Goal: Task Accomplishment & Management: Manage account settings

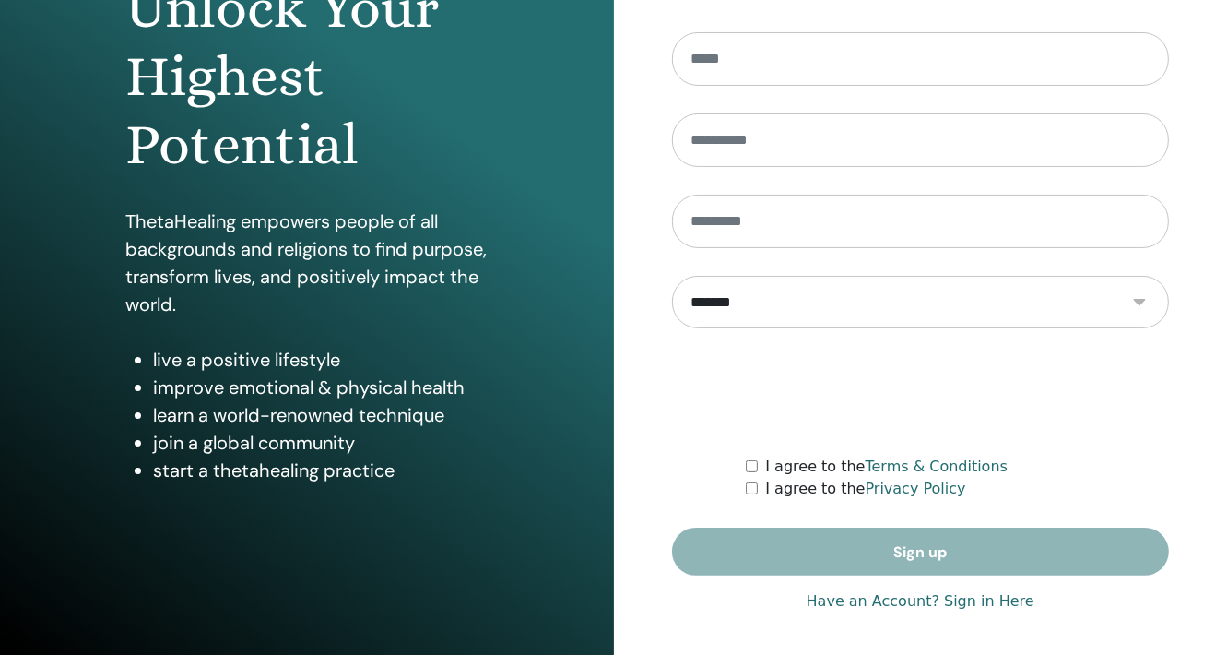
scroll to position [230, 0]
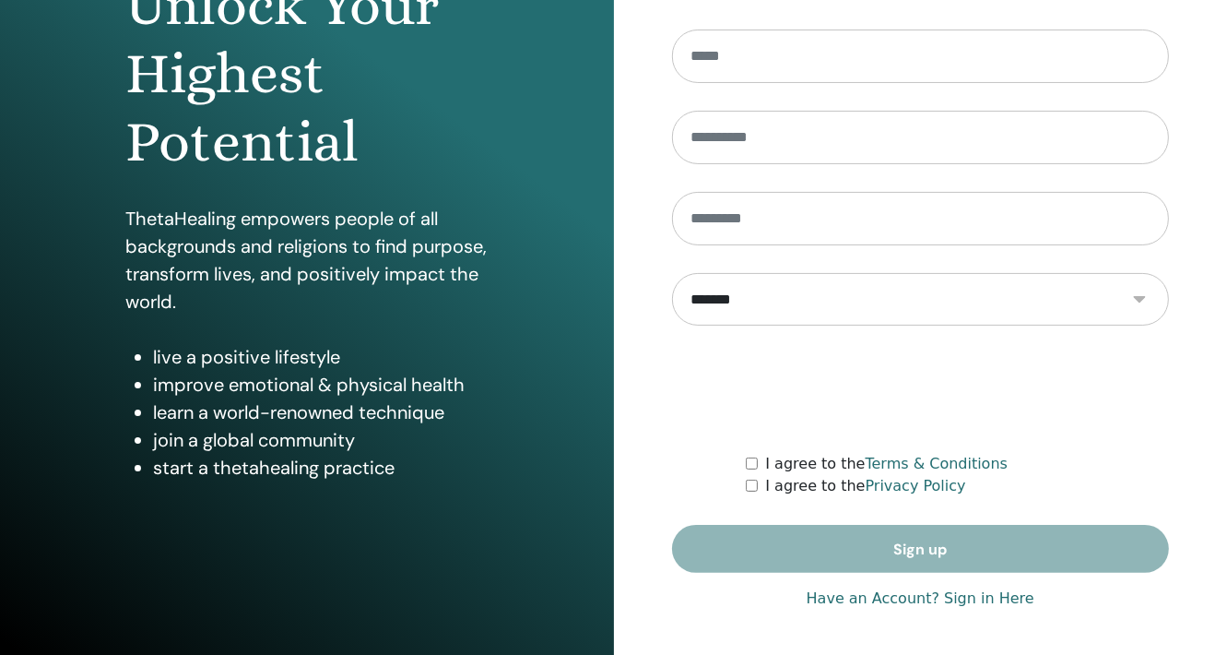
type input "**********"
click at [959, 599] on link "Have an Account? Sign in Here" at bounding box center [921, 598] width 228 height 22
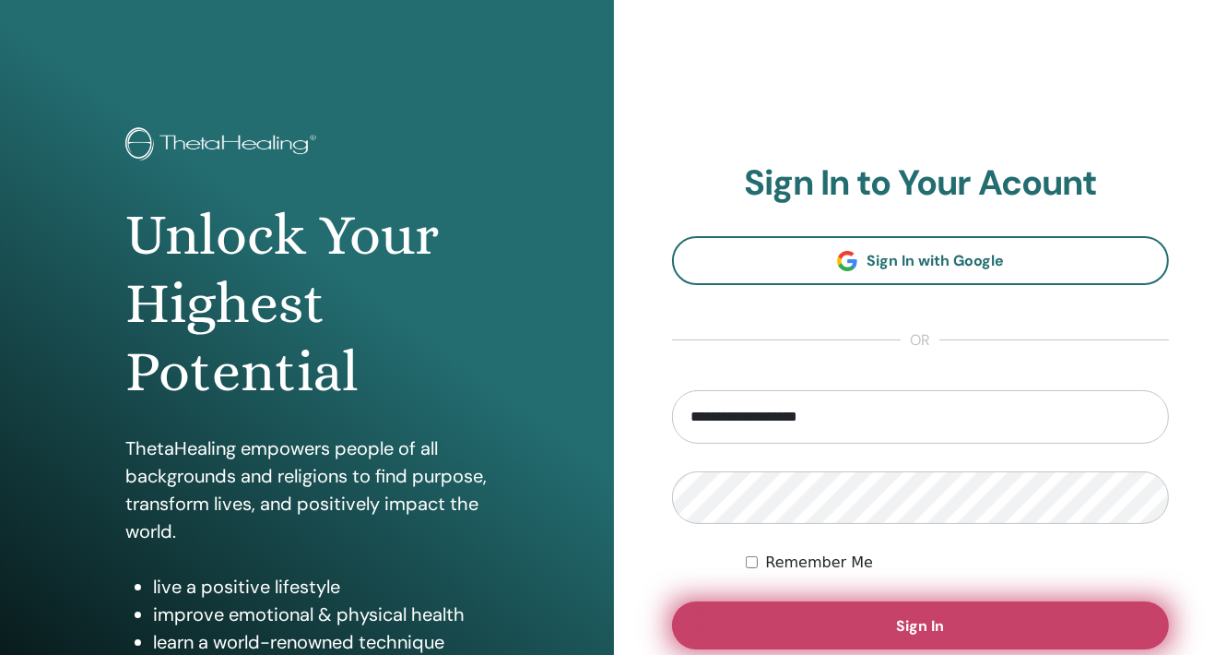
click at [940, 619] on span "Sign In" at bounding box center [920, 625] width 48 height 19
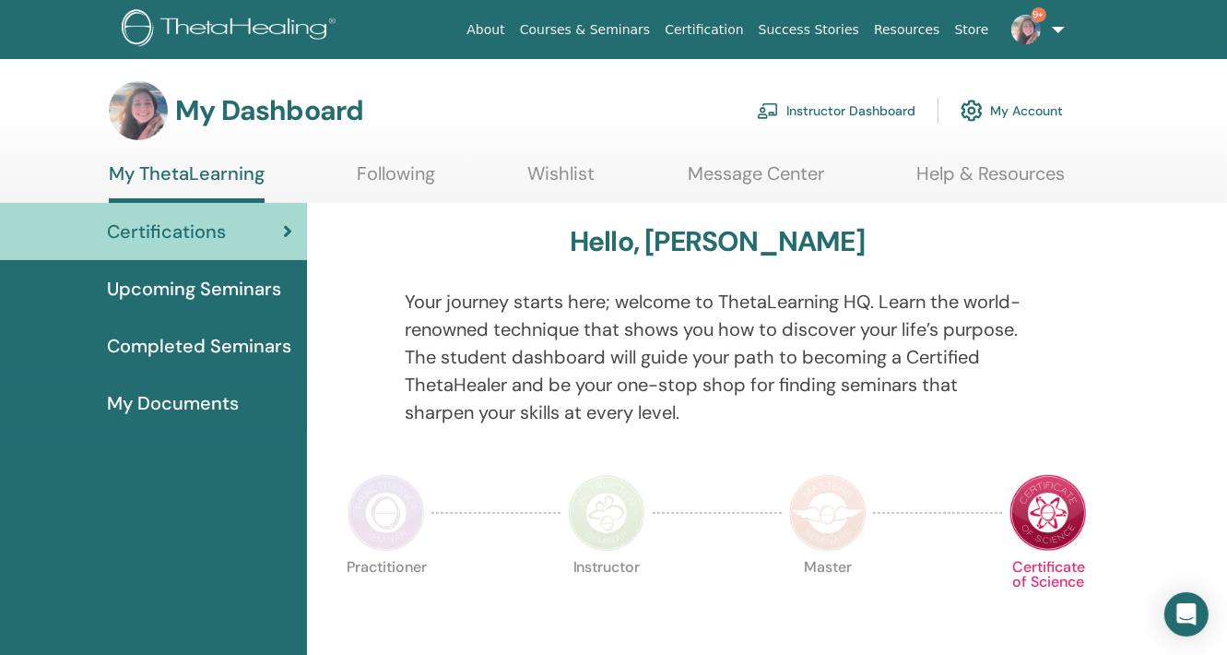
click at [840, 110] on link "Instructor Dashboard" at bounding box center [836, 110] width 159 height 41
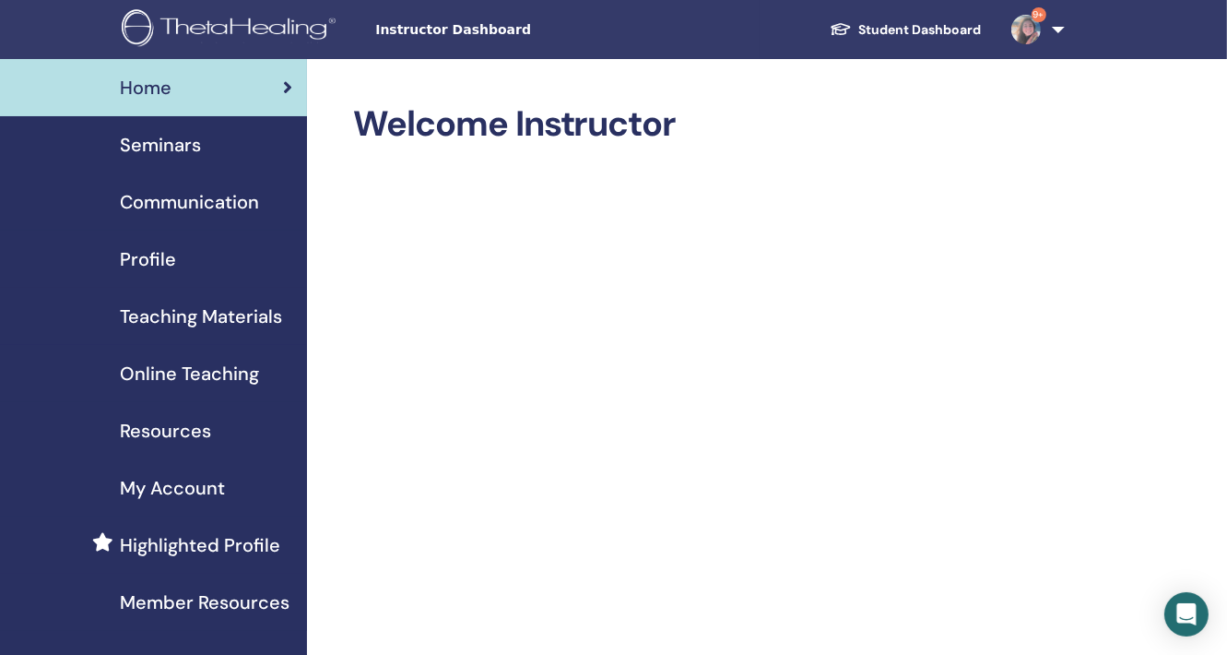
click at [229, 140] on div "Seminars" at bounding box center [154, 145] width 278 height 28
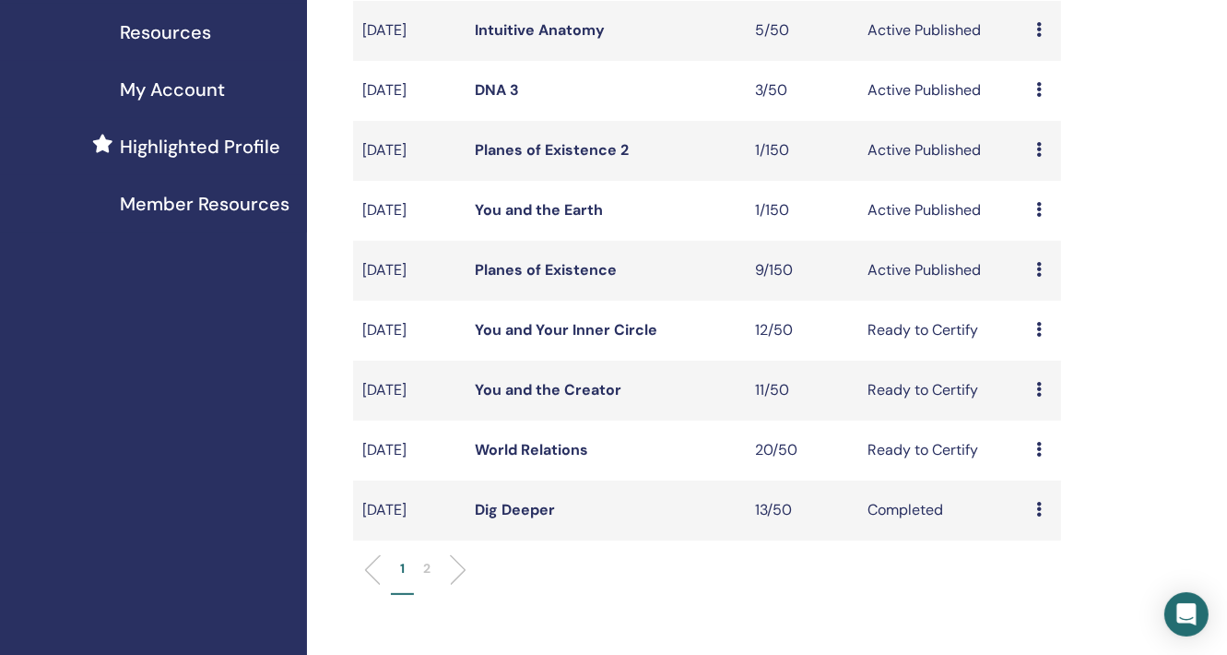
scroll to position [398, 0]
click at [612, 330] on link "You and Your Inner Circle" at bounding box center [566, 329] width 183 height 19
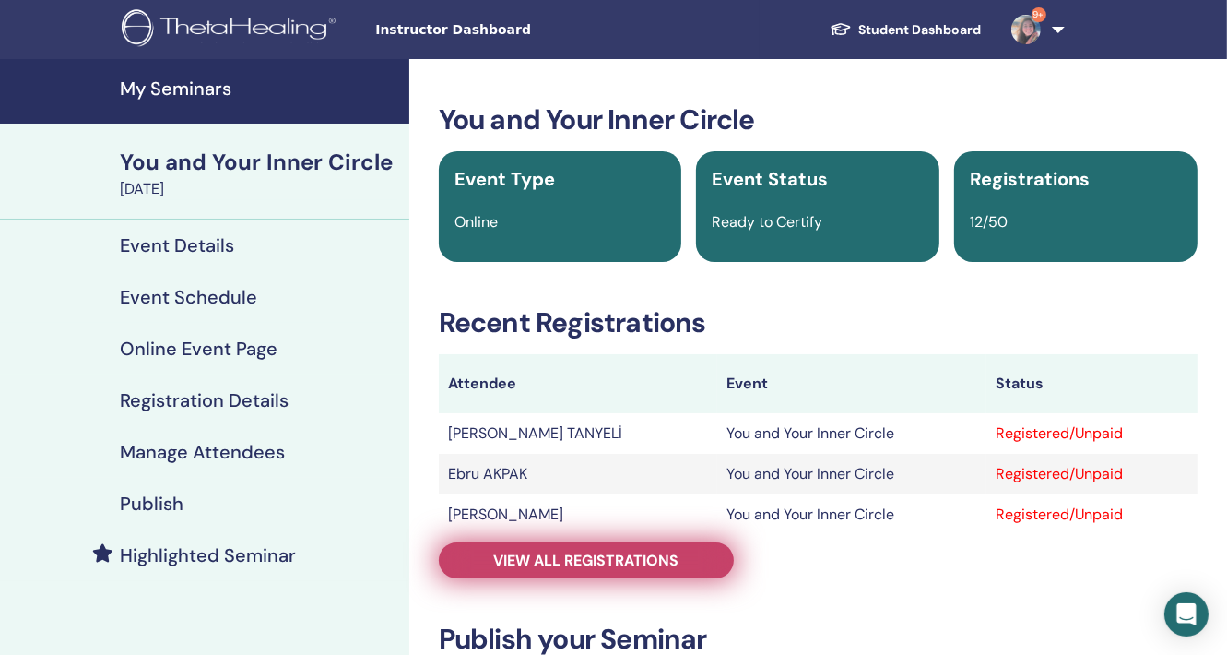
click at [600, 565] on span "View all registrations" at bounding box center [585, 559] width 185 height 19
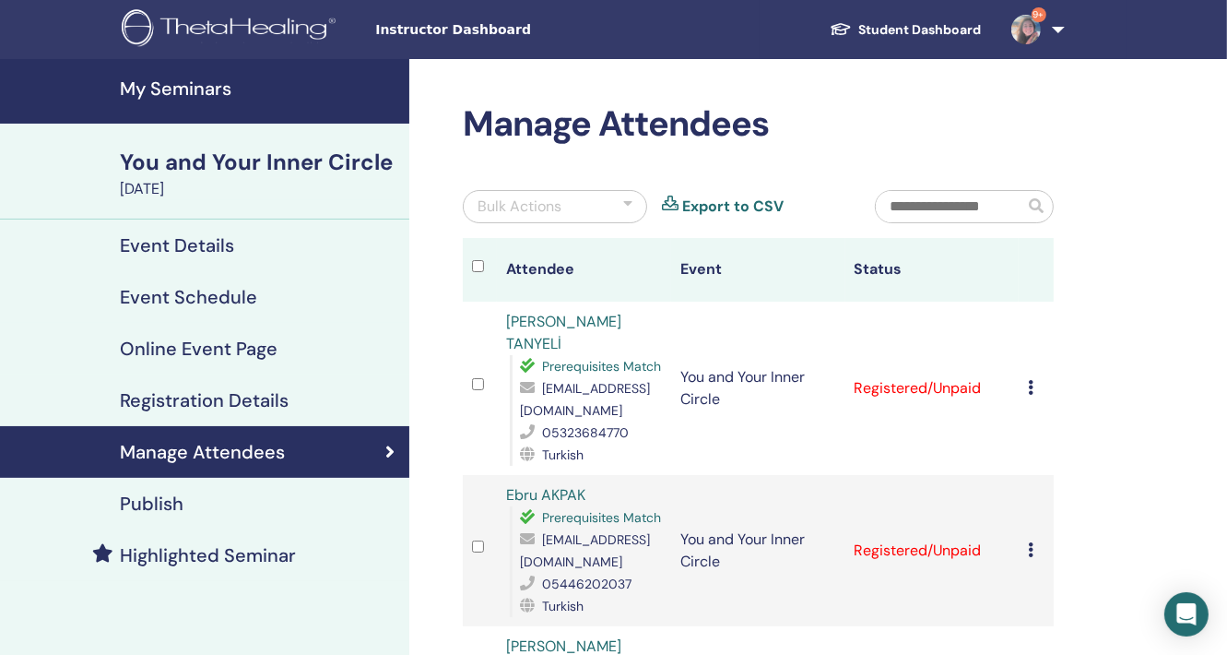
click at [1030, 380] on icon at bounding box center [1031, 387] width 6 height 15
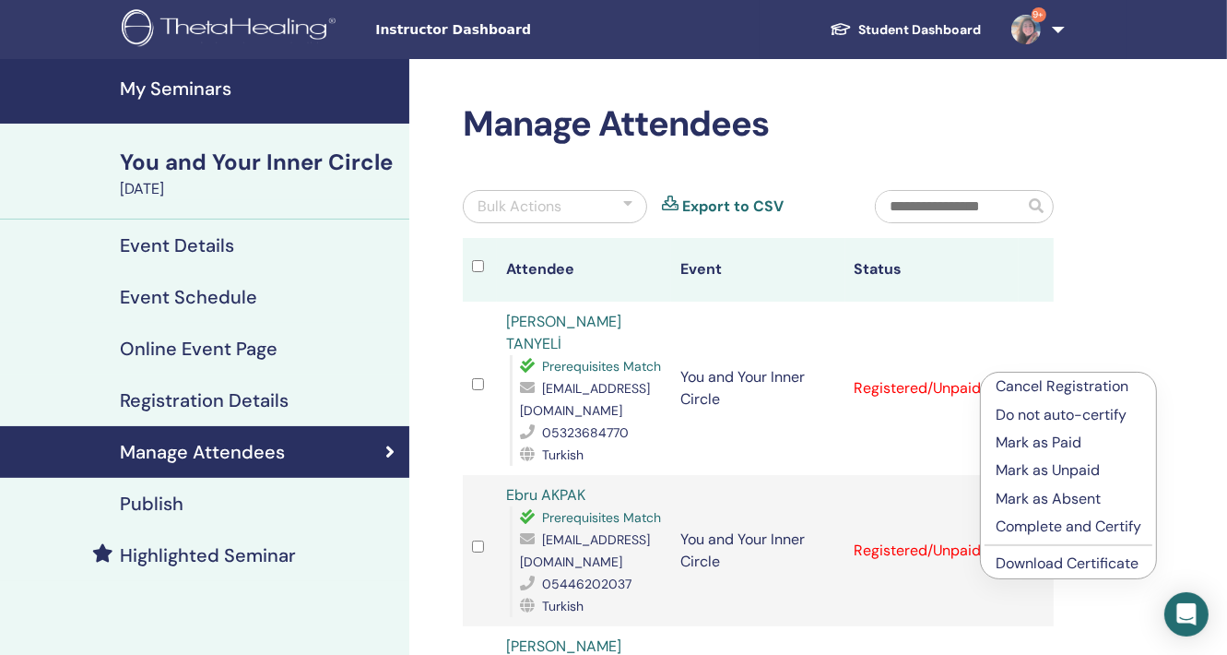
click at [1046, 525] on p "Complete and Certify" at bounding box center [1069, 526] width 146 height 22
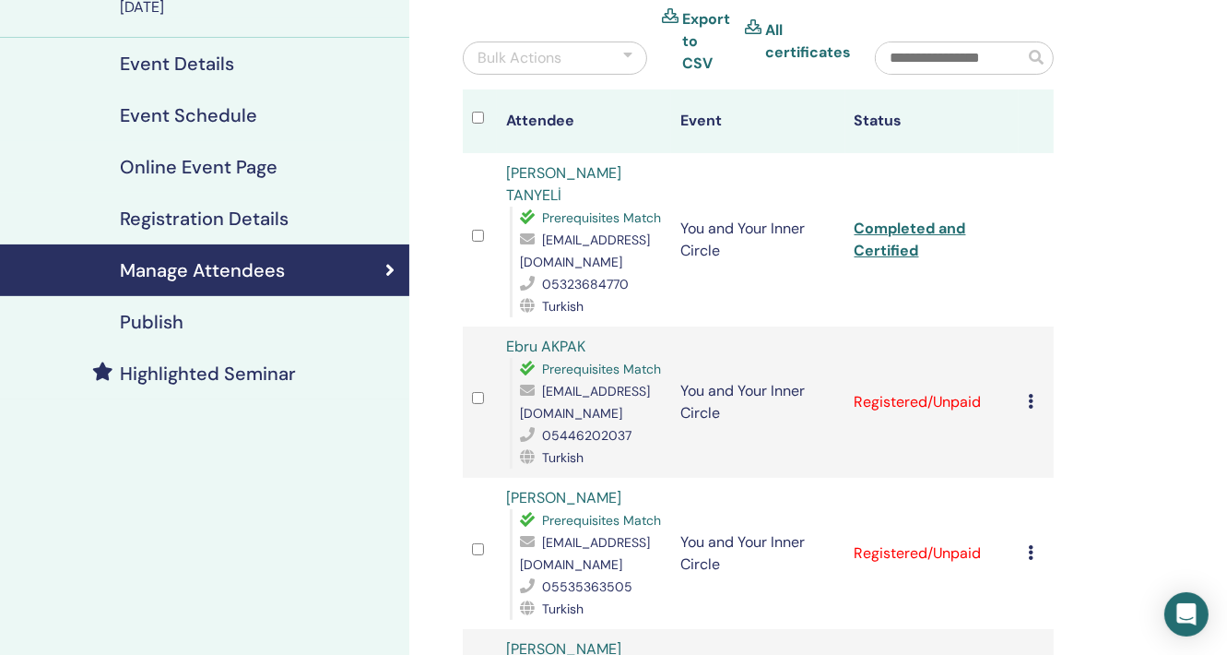
scroll to position [184, 0]
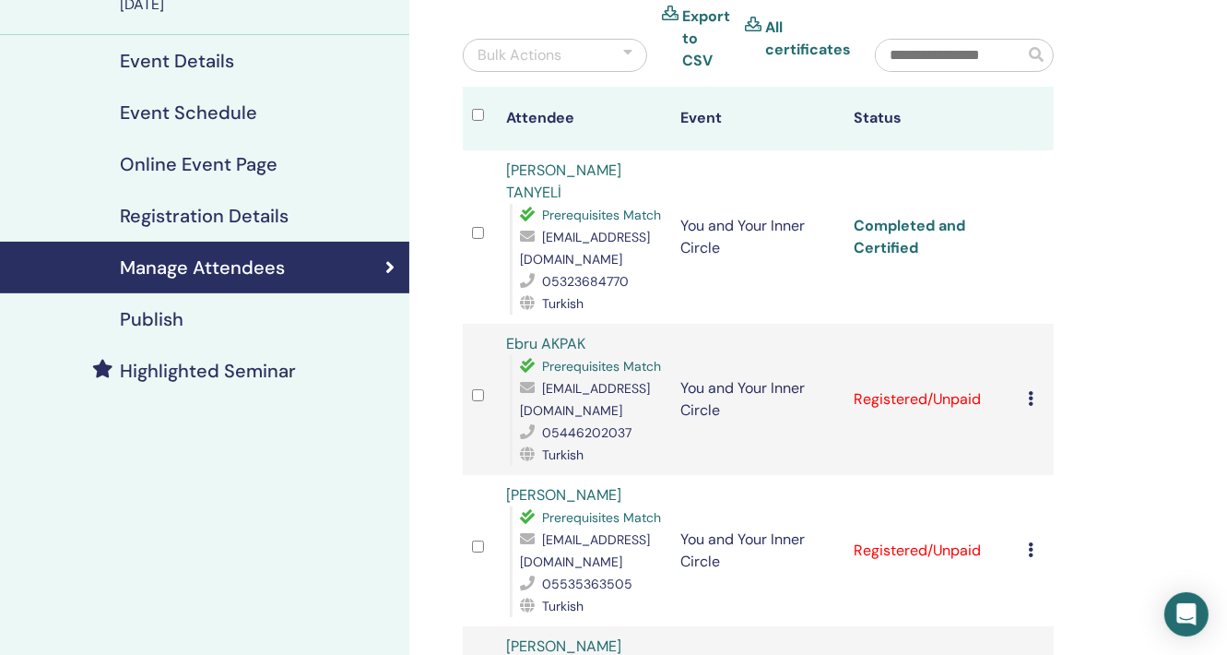
click at [884, 216] on link "Completed and Certified" at bounding box center [911, 236] width 112 height 41
click at [1029, 391] on icon at bounding box center [1031, 398] width 6 height 15
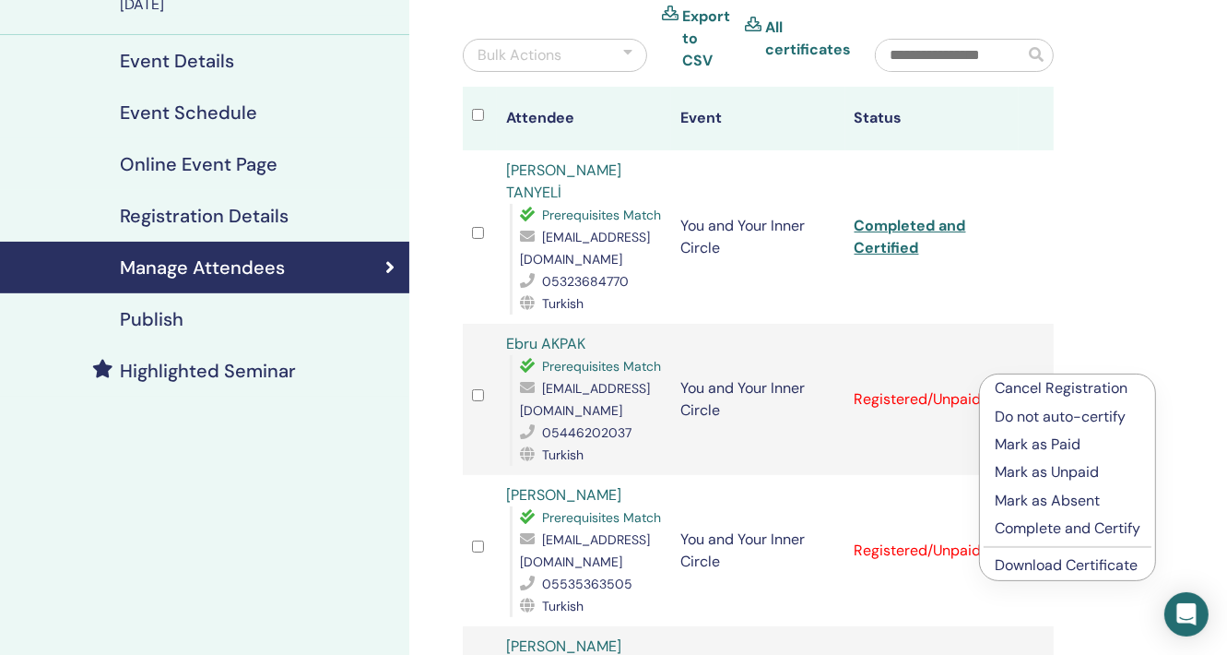
click at [1050, 527] on p "Complete and Certify" at bounding box center [1068, 528] width 146 height 22
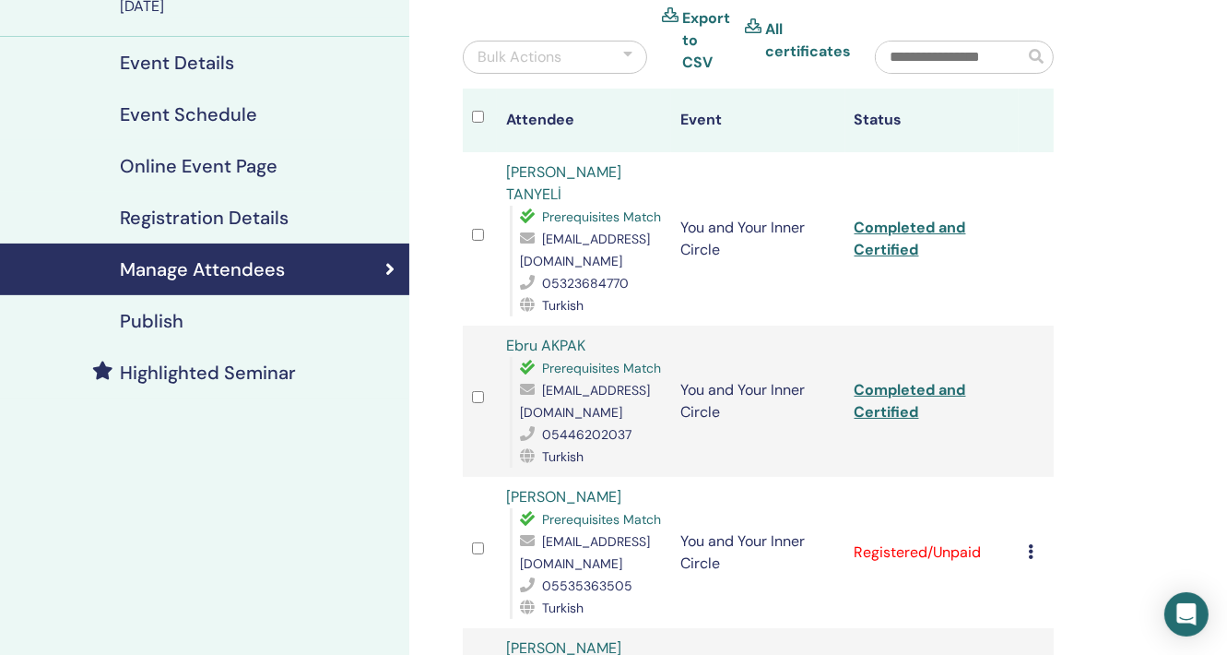
scroll to position [184, 0]
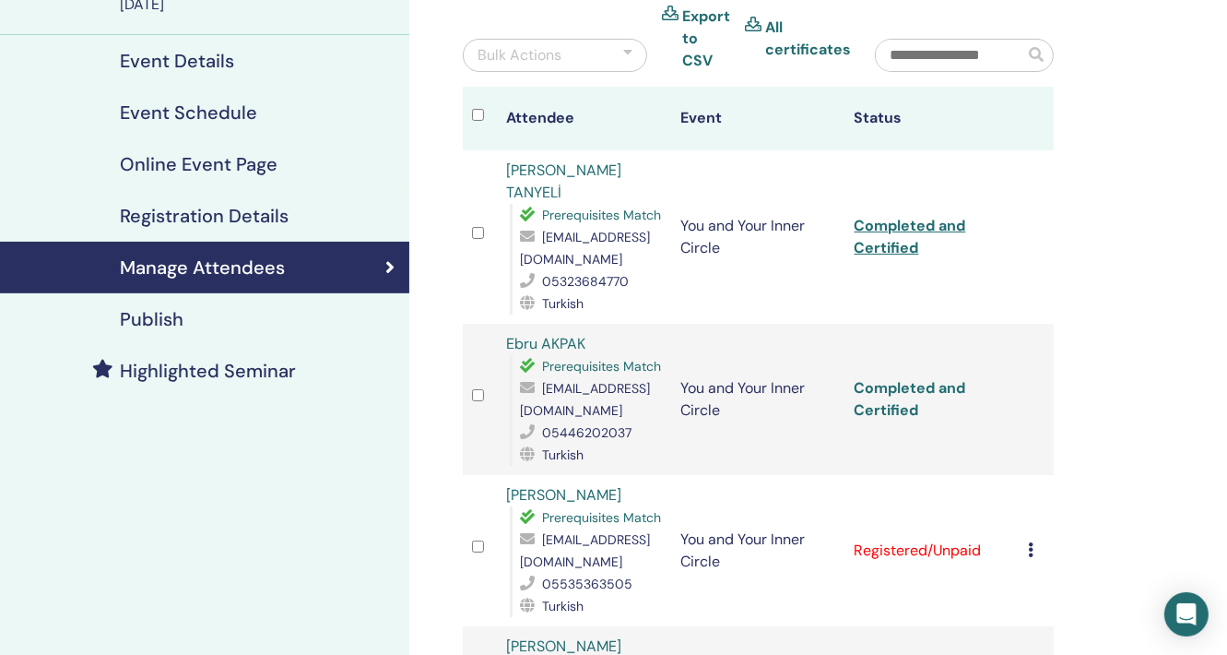
click at [901, 378] on link "Completed and Certified" at bounding box center [911, 398] width 112 height 41
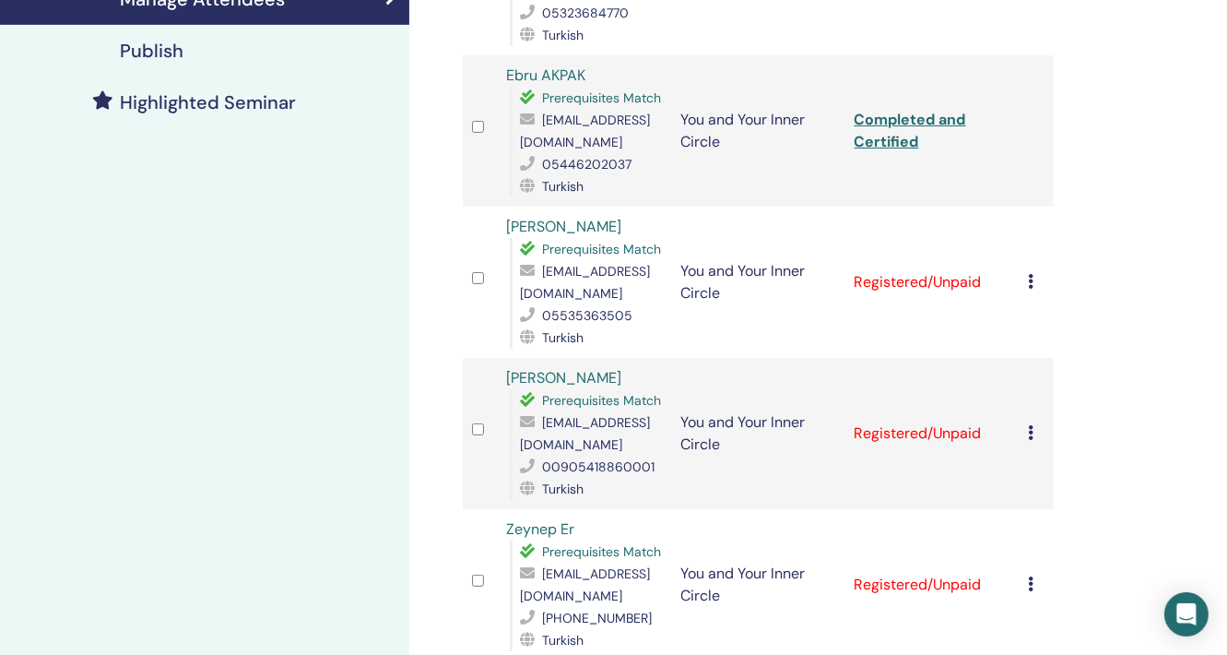
scroll to position [461, 0]
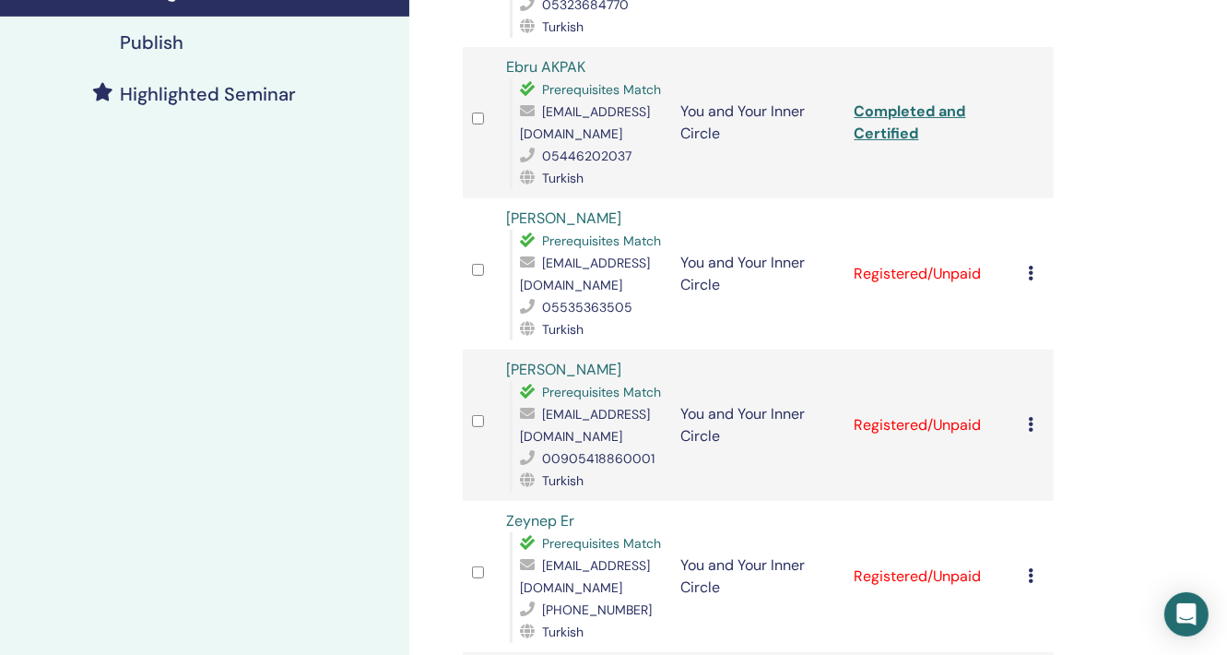
click at [1032, 266] on icon at bounding box center [1031, 273] width 6 height 15
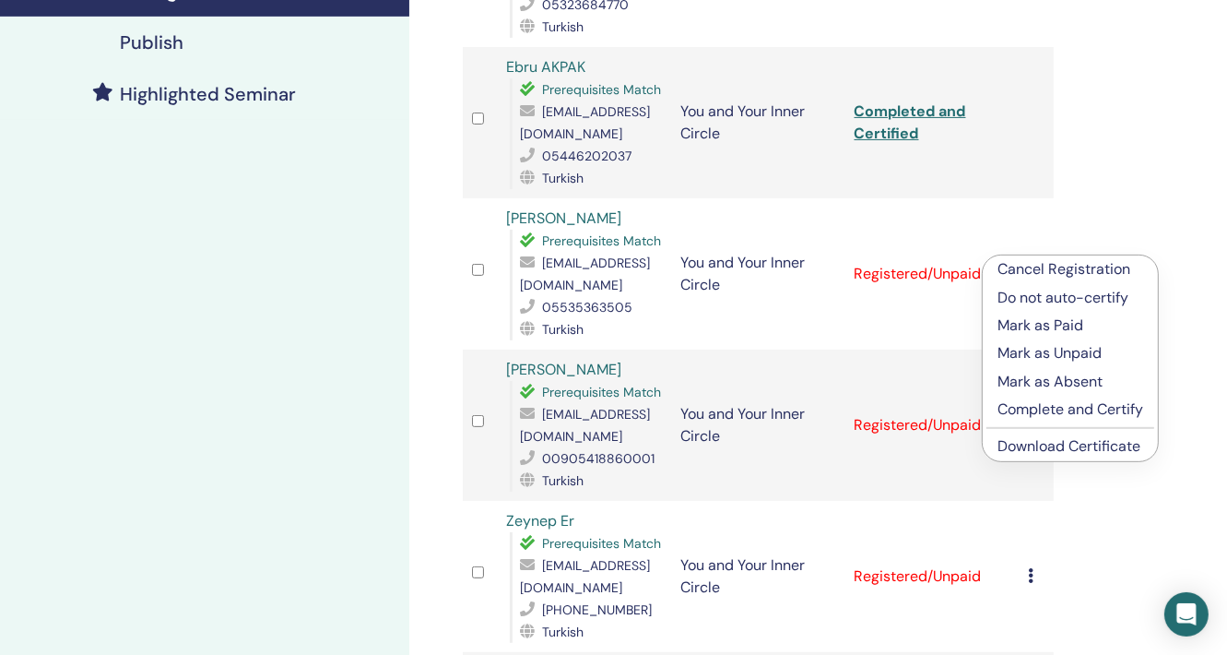
click at [1086, 408] on p "Complete and Certify" at bounding box center [1071, 409] width 146 height 22
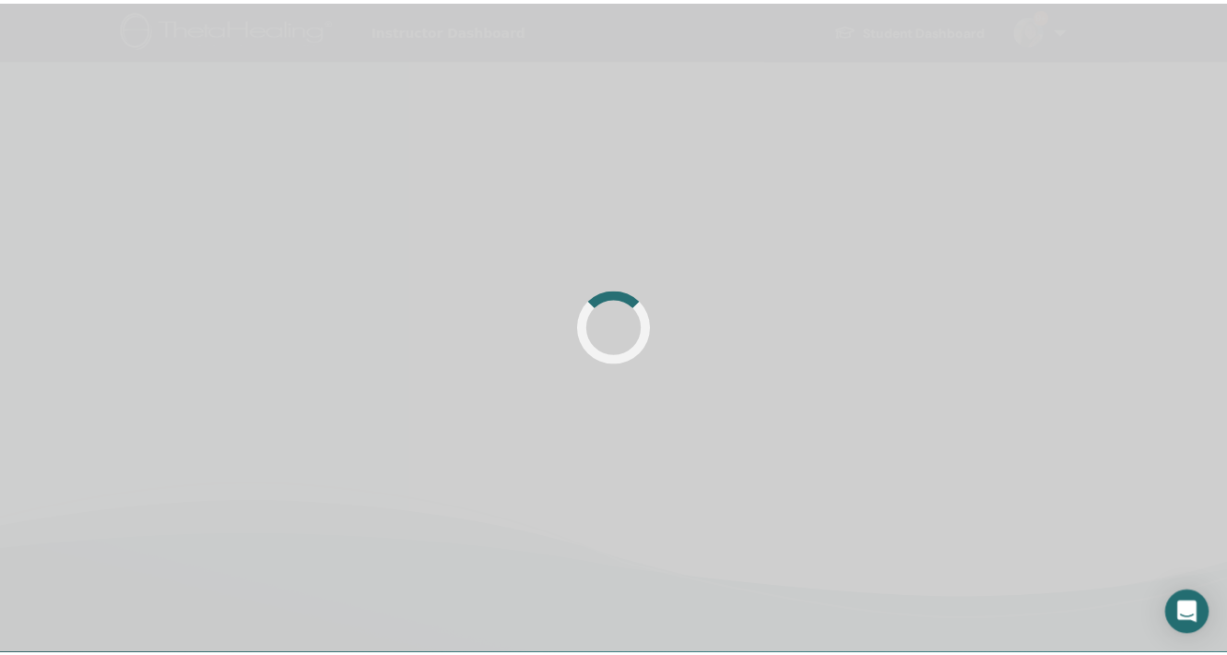
scroll to position [439, 0]
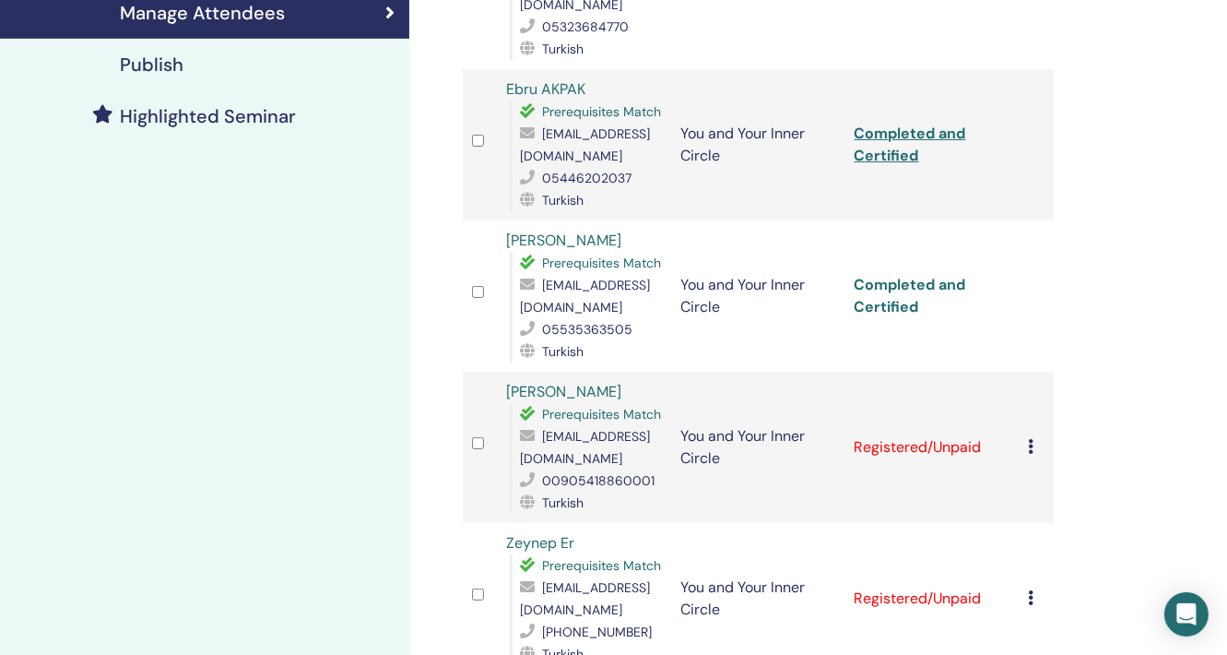
click at [884, 275] on link "Completed and Certified" at bounding box center [911, 295] width 112 height 41
click at [1031, 439] on icon at bounding box center [1031, 446] width 6 height 15
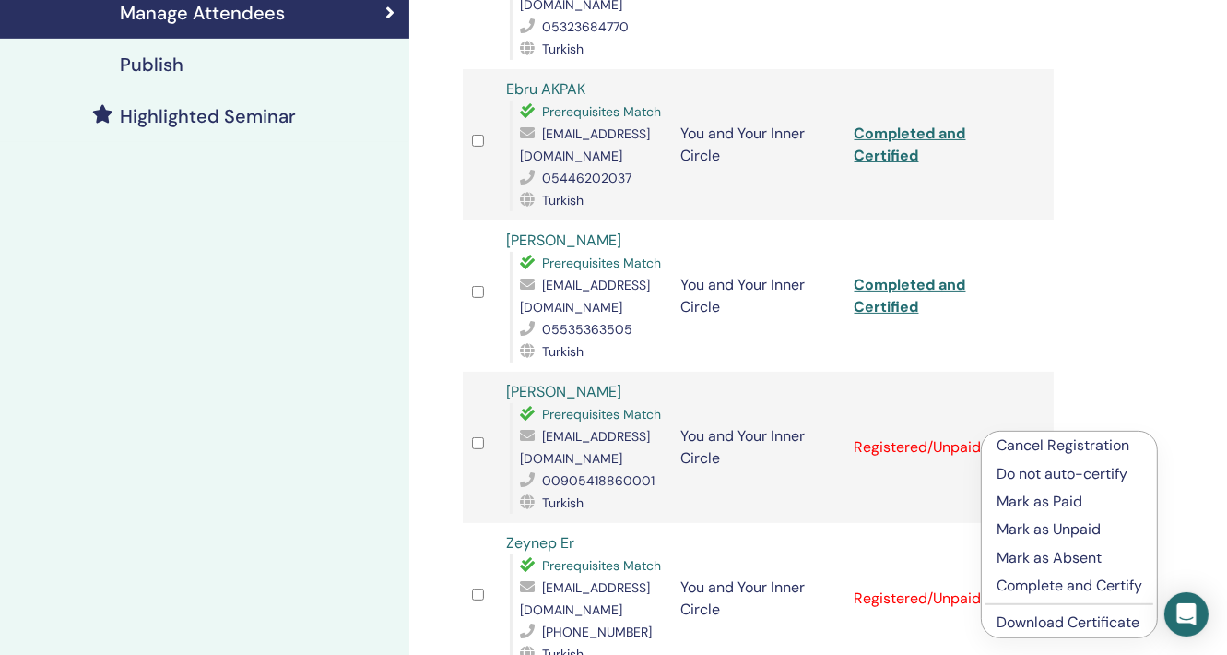
click at [1082, 583] on p "Complete and Certify" at bounding box center [1070, 585] width 146 height 22
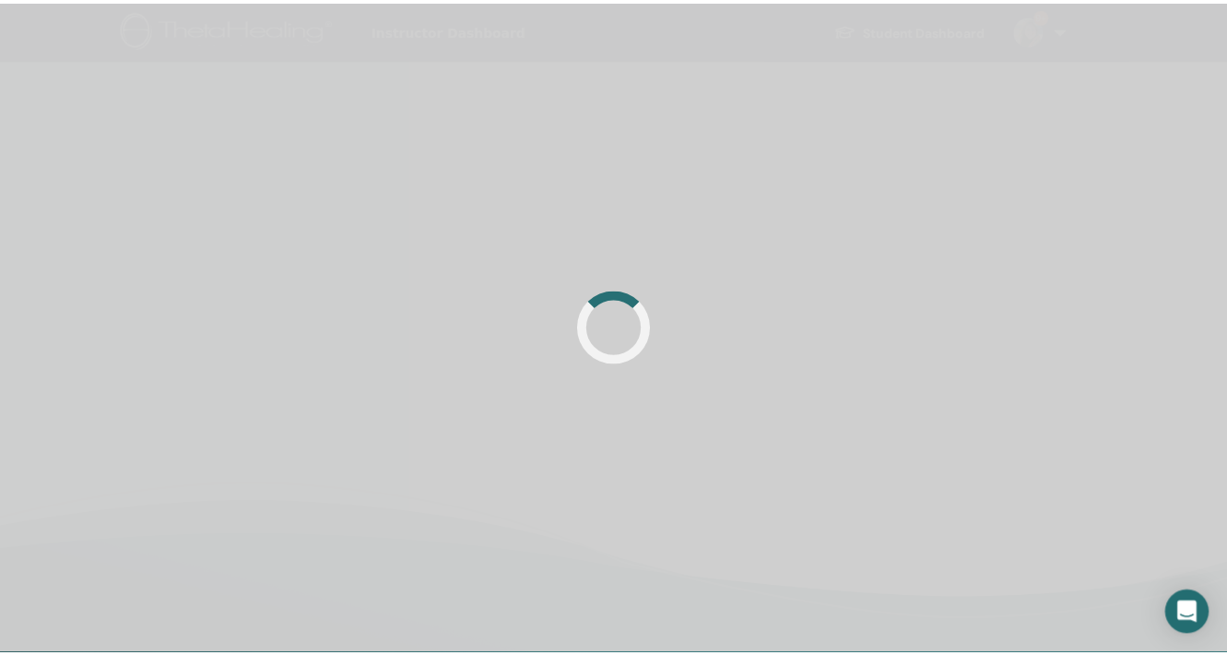
scroll to position [439, 0]
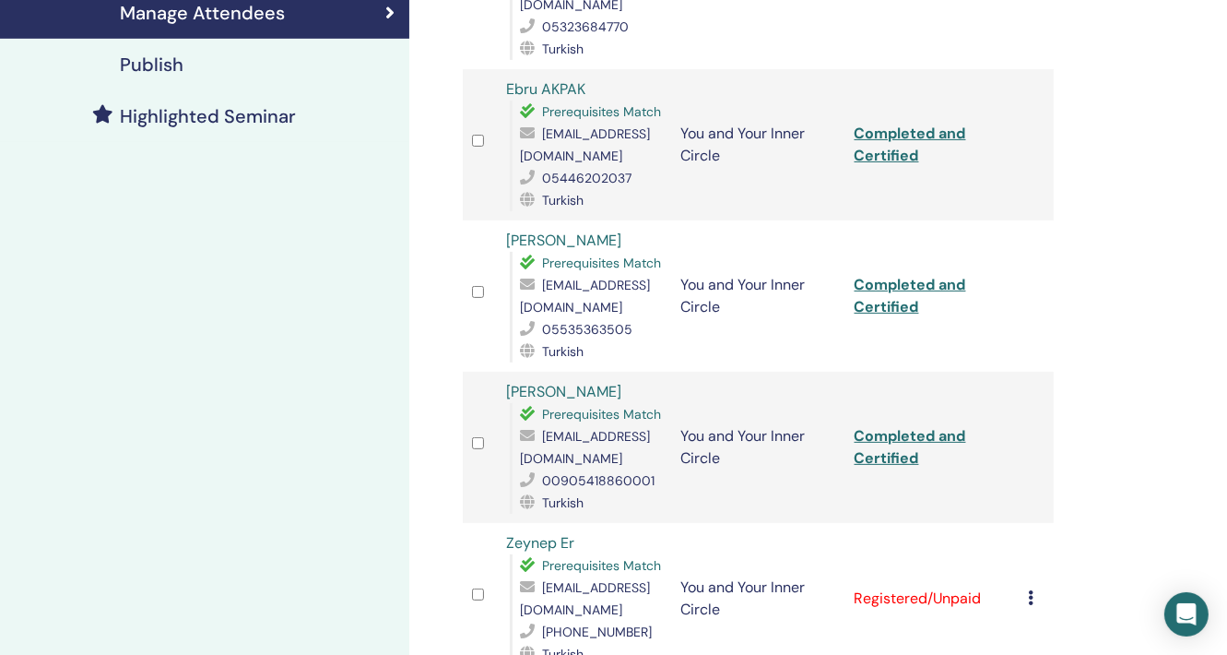
drag, startPoint x: 1079, startPoint y: 408, endPoint x: 1059, endPoint y: 412, distance: 19.9
click at [901, 426] on link "Completed and Certified" at bounding box center [911, 446] width 112 height 41
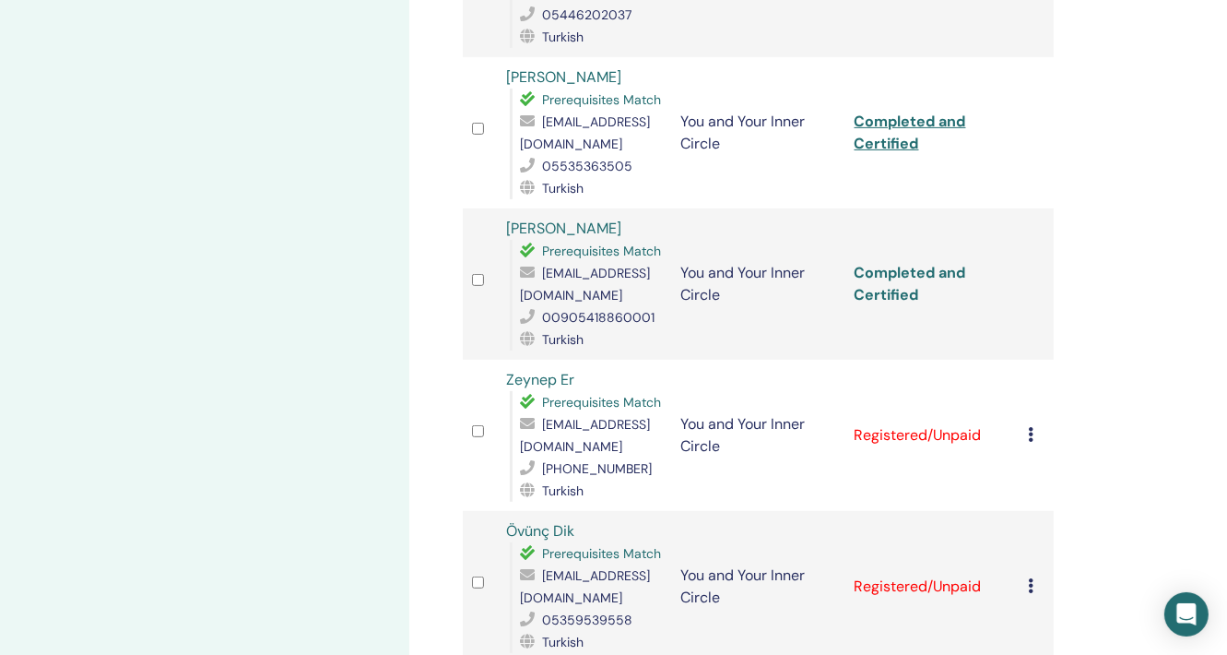
scroll to position [623, 0]
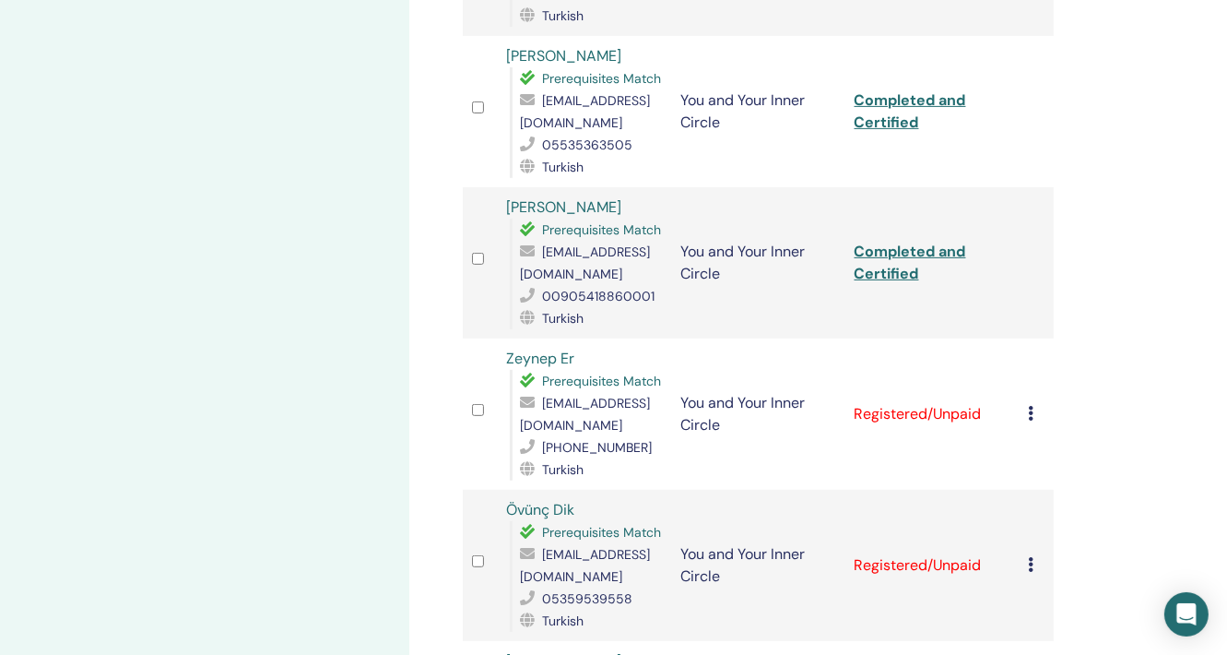
click at [1033, 406] on icon at bounding box center [1031, 413] width 6 height 15
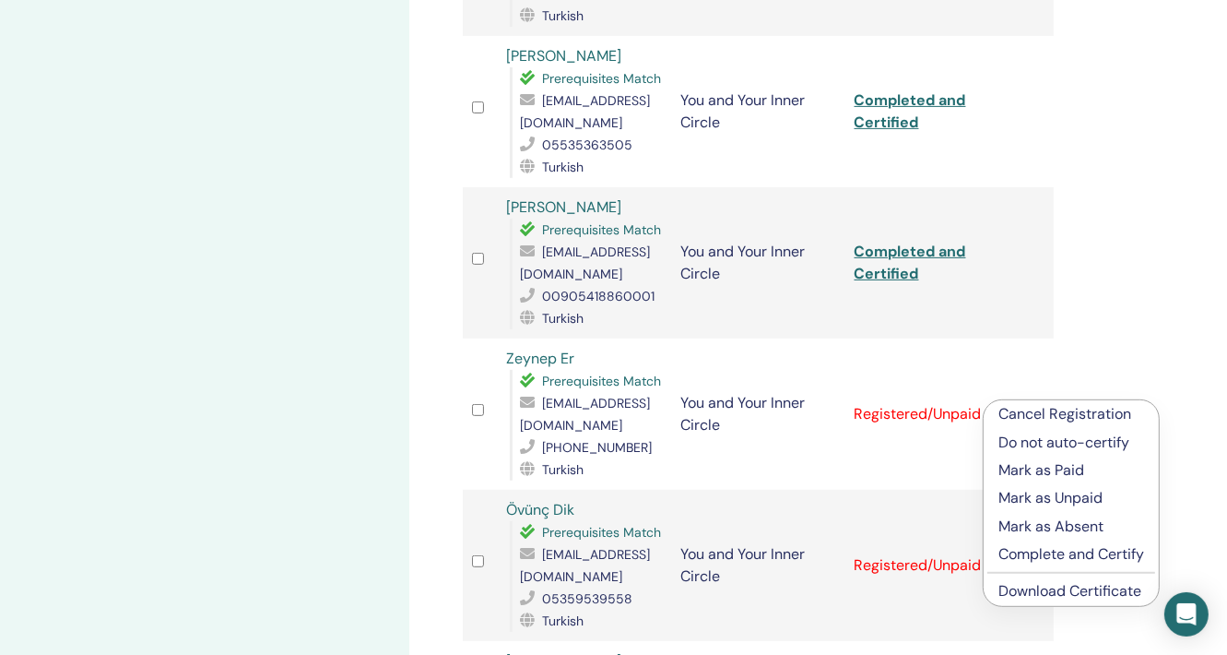
click at [1075, 554] on p "Complete and Certify" at bounding box center [1072, 554] width 146 height 22
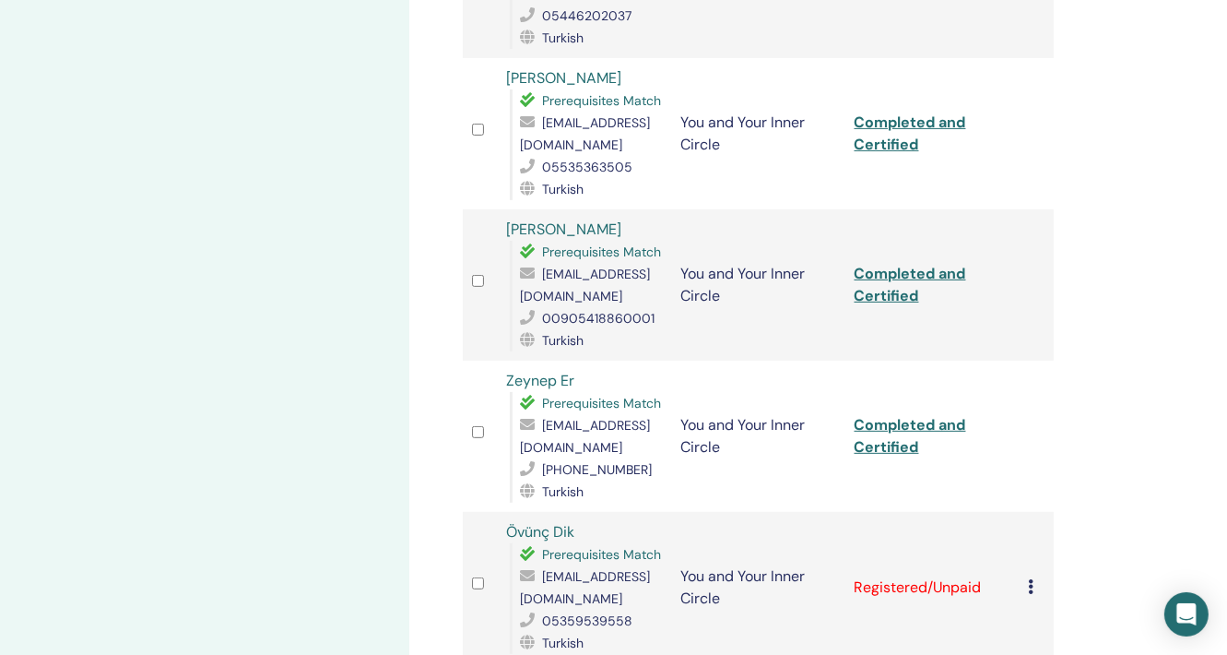
scroll to position [900, 0]
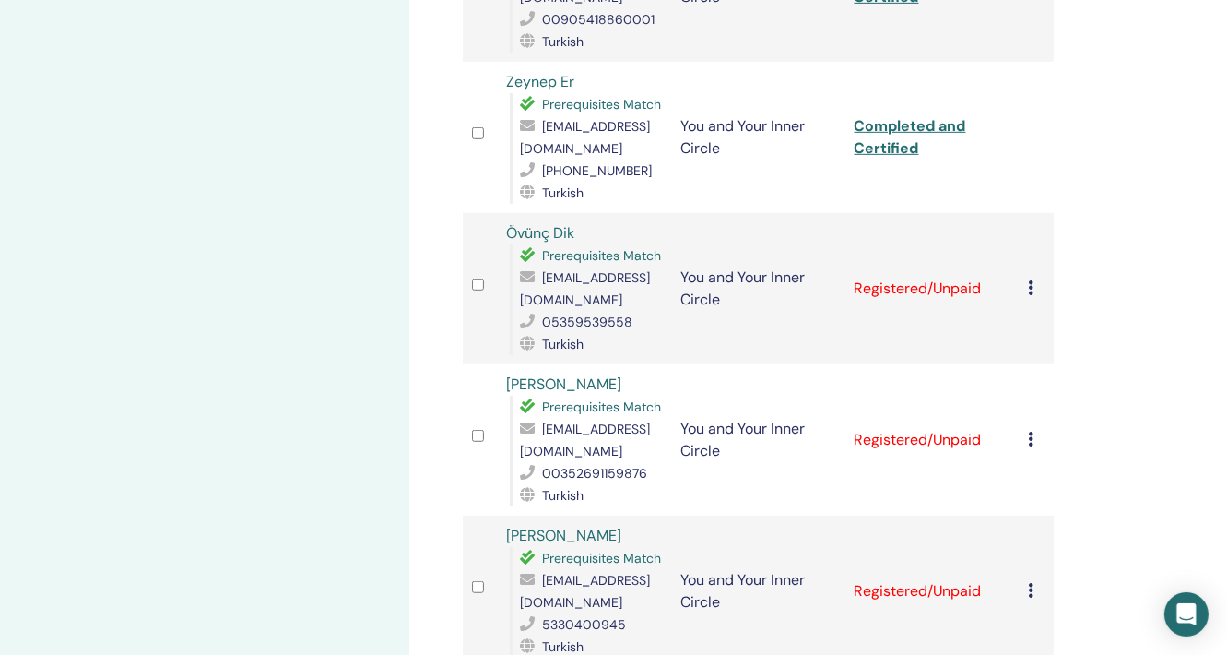
click at [1136, 360] on div "Manage Attendees Bulk Actions Export to CSV All certificates Attendee Event Sta…" at bounding box center [818, 380] width 818 height 2443
click at [892, 116] on link "Completed and Certified" at bounding box center [911, 136] width 112 height 41
click at [1029, 280] on icon at bounding box center [1031, 287] width 6 height 15
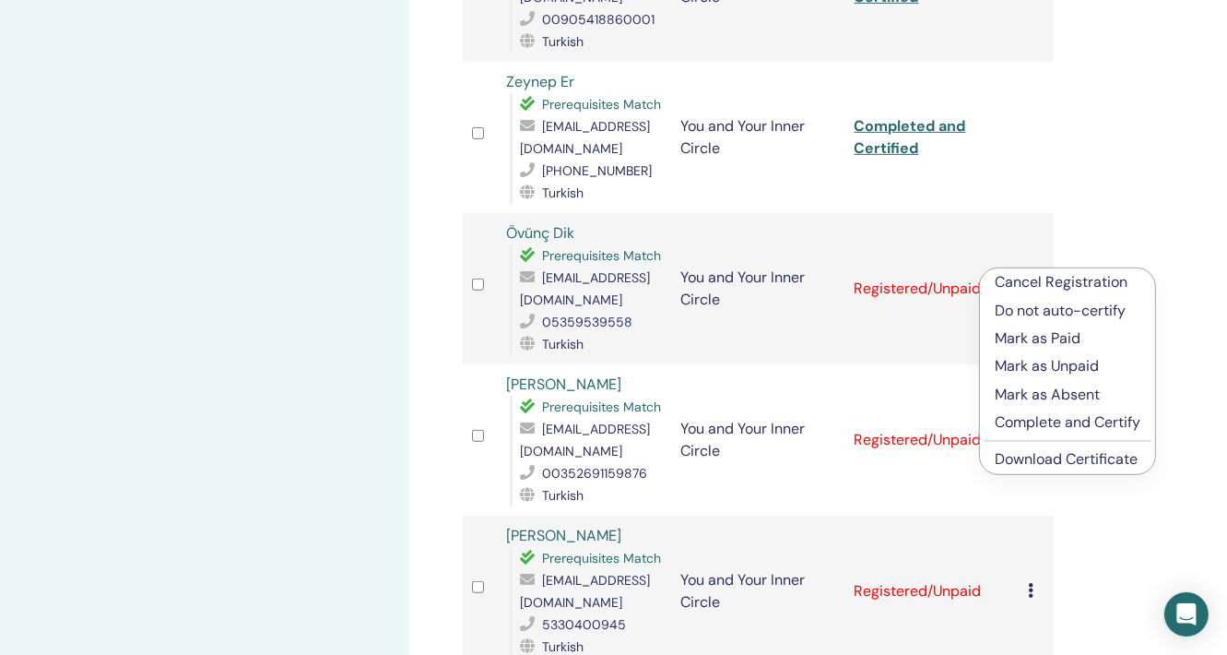
click at [1057, 419] on p "Complete and Certify" at bounding box center [1068, 422] width 146 height 22
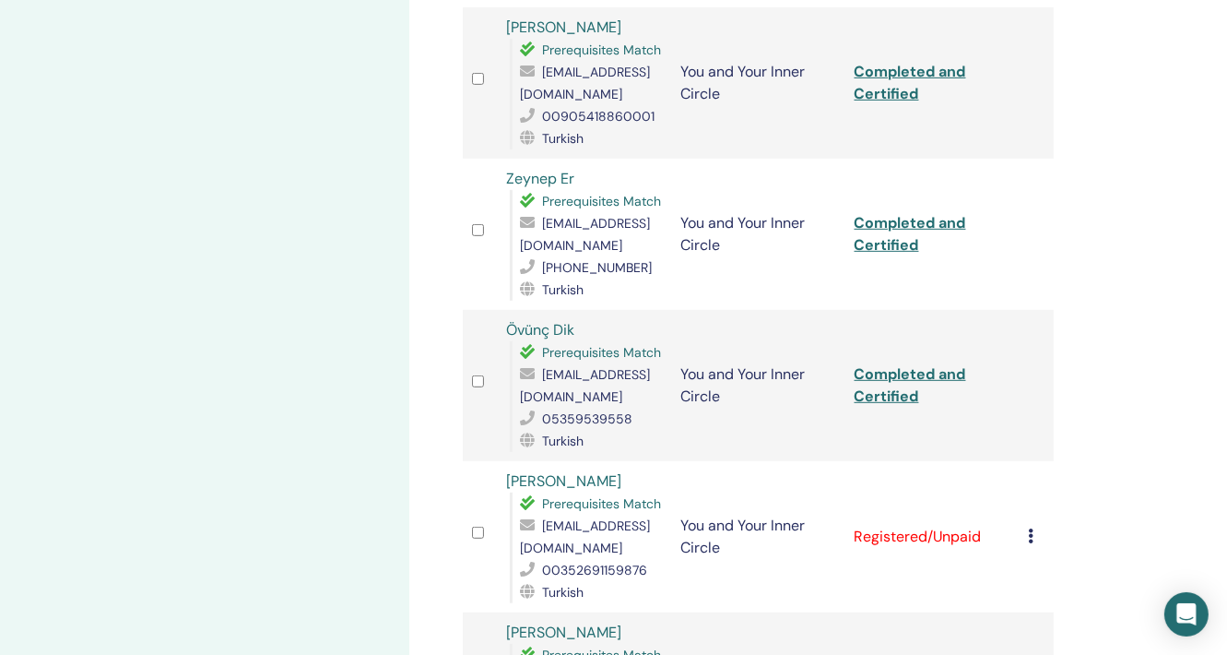
scroll to position [830, 0]
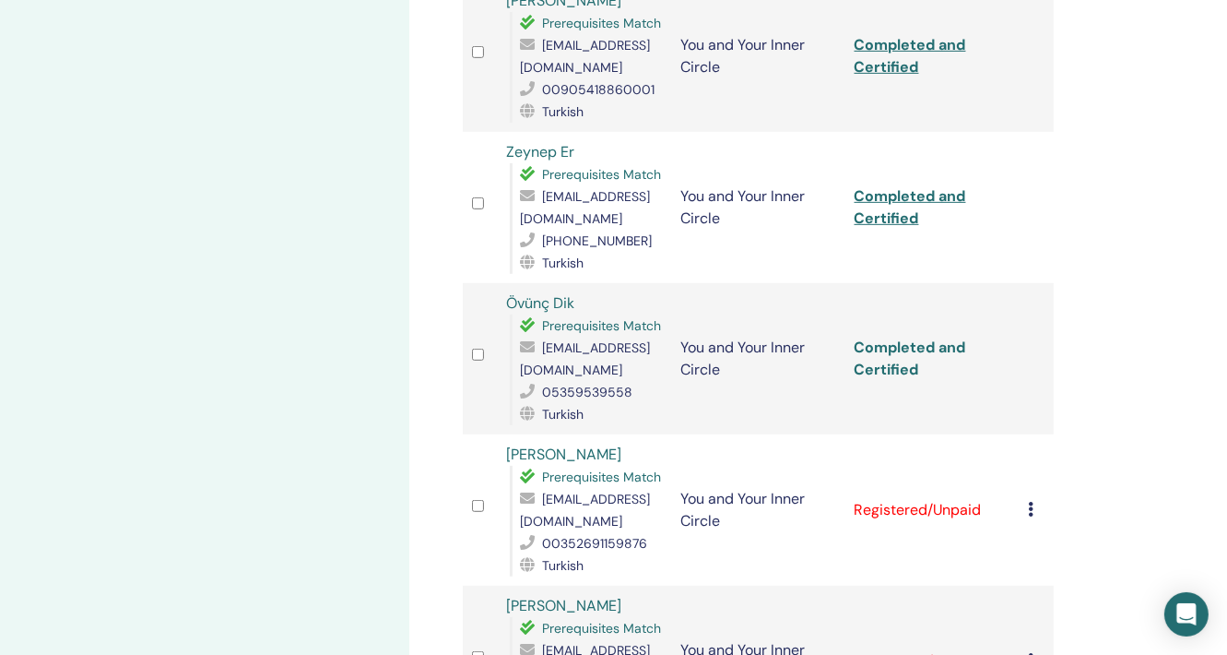
drag, startPoint x: 904, startPoint y: 331, endPoint x: 889, endPoint y: 331, distance: 14.8
click at [904, 337] on link "Completed and Certified" at bounding box center [911, 357] width 112 height 41
click at [1097, 359] on div "Manage Attendees Bulk Actions Export to CSV All certificates Attendee Event Sta…" at bounding box center [818, 450] width 818 height 2443
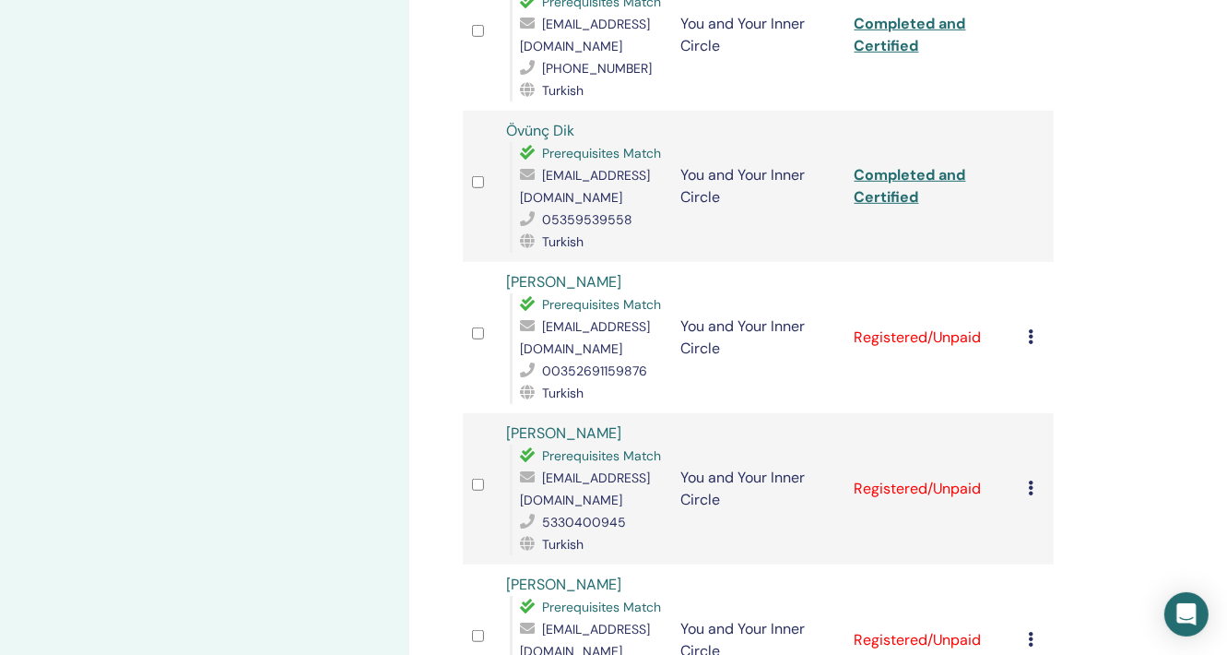
scroll to position [1014, 0]
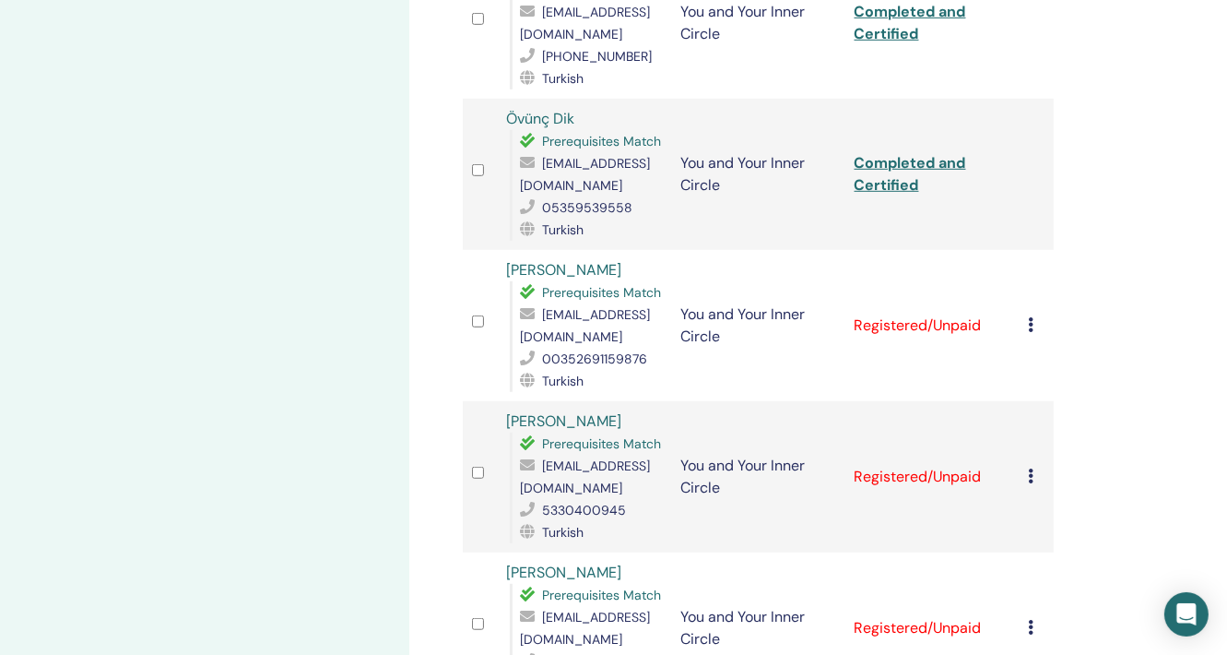
click at [1033, 317] on icon at bounding box center [1031, 324] width 6 height 15
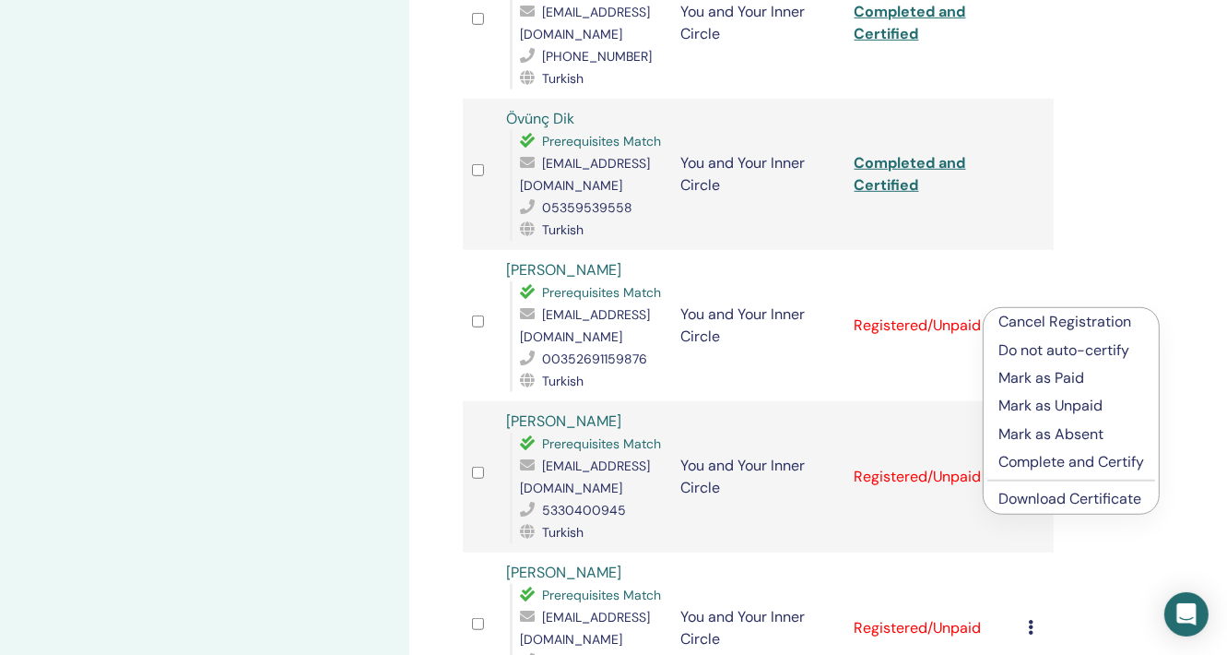
click at [1072, 462] on p "Complete and Certify" at bounding box center [1072, 462] width 146 height 22
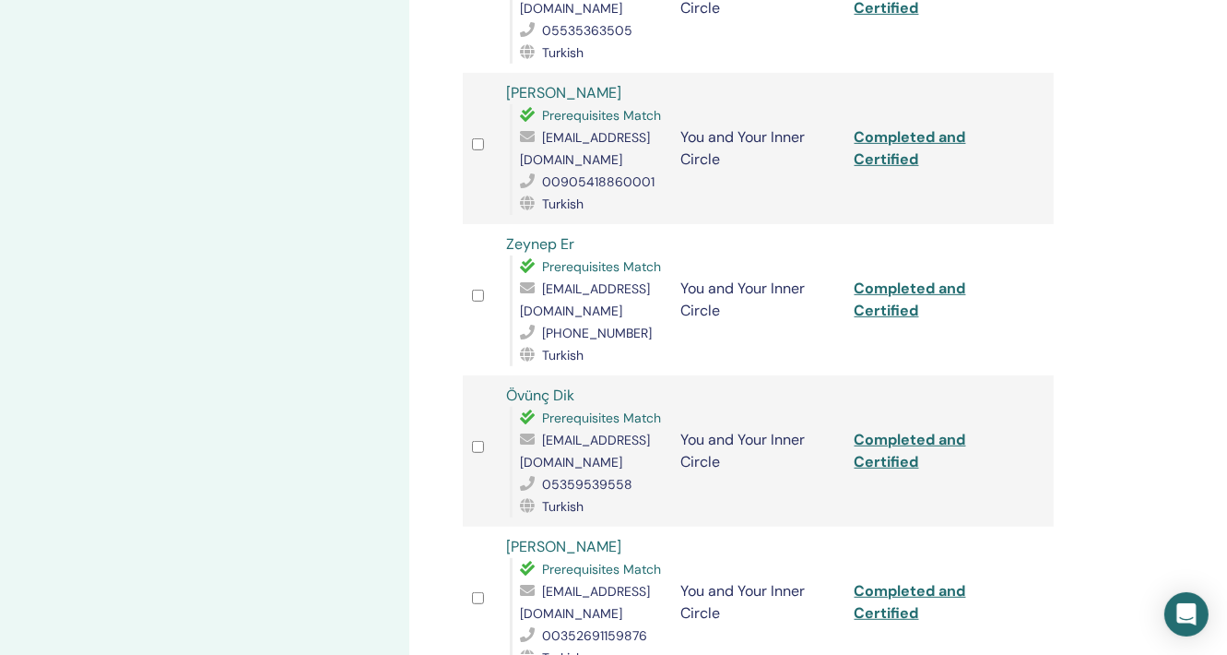
scroll to position [922, 0]
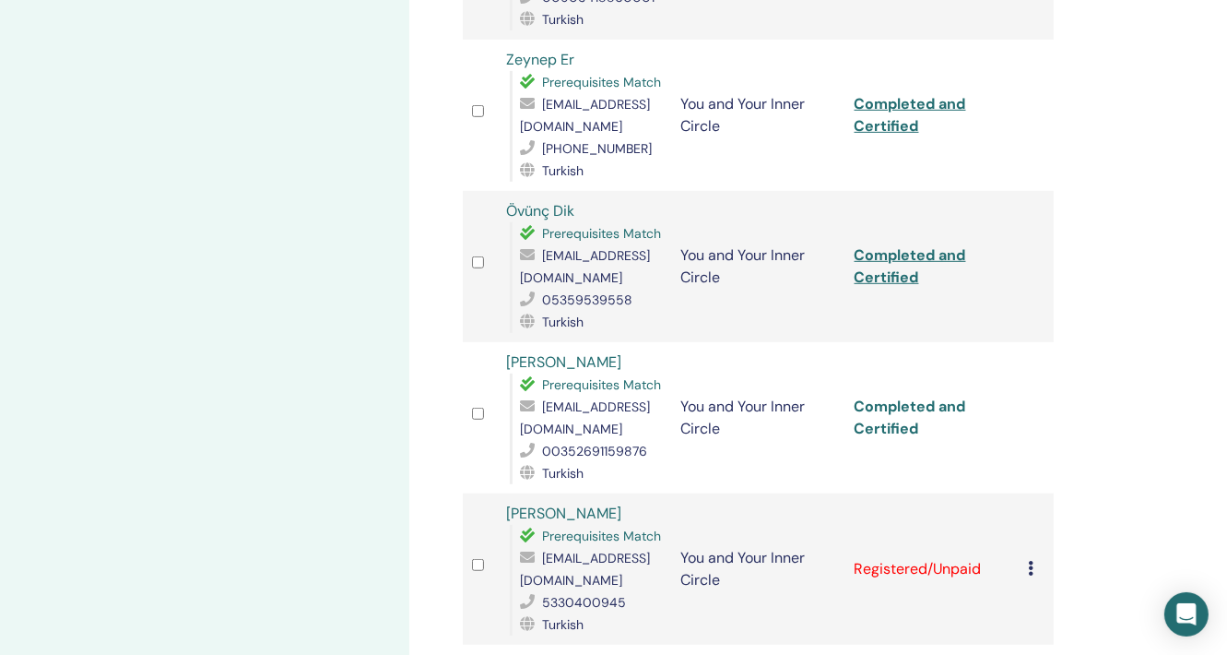
click at [893, 396] on link "Completed and Certified" at bounding box center [911, 416] width 112 height 41
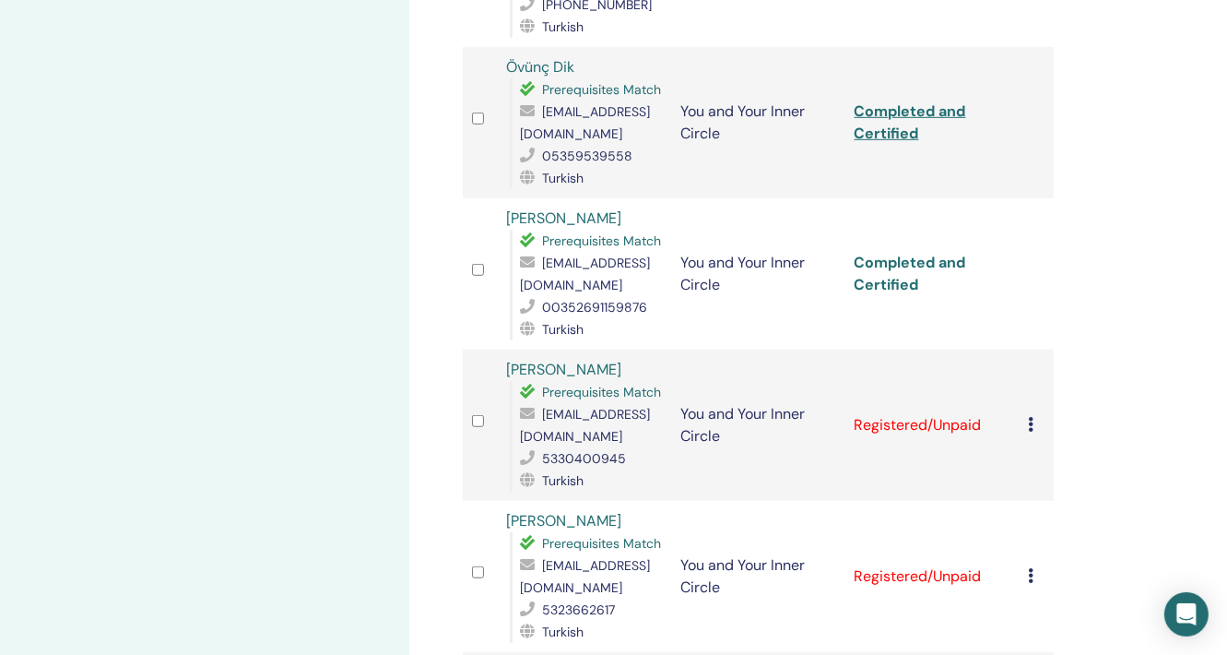
scroll to position [1199, 0]
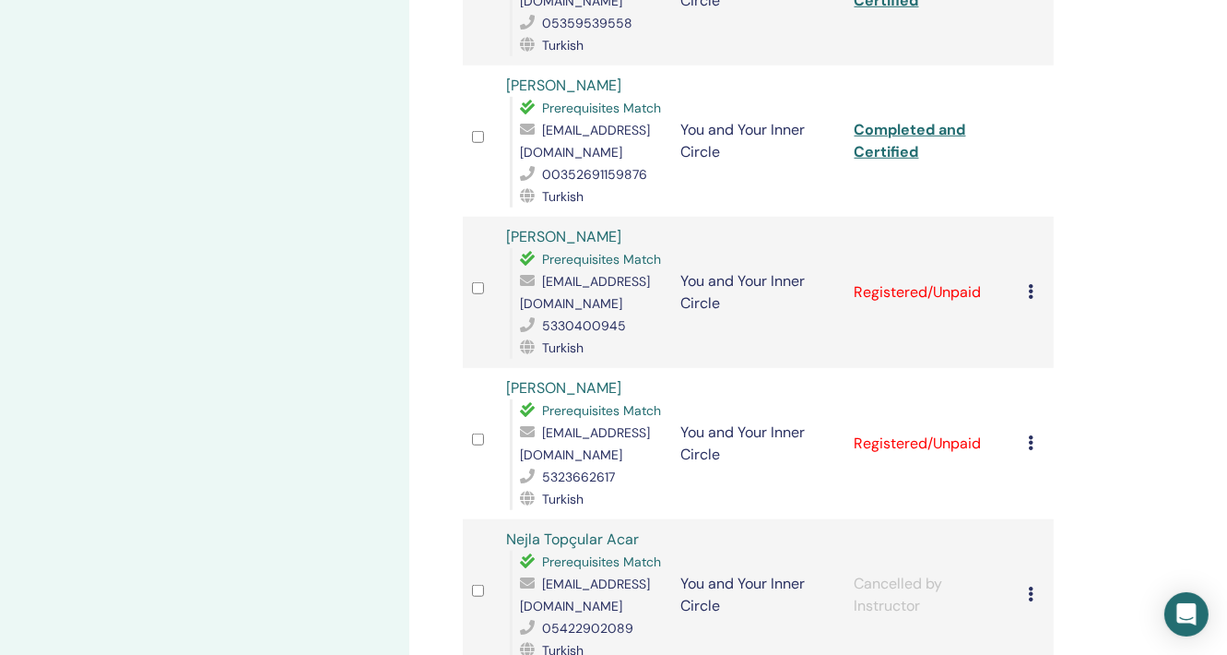
click at [1033, 284] on icon at bounding box center [1031, 291] width 6 height 15
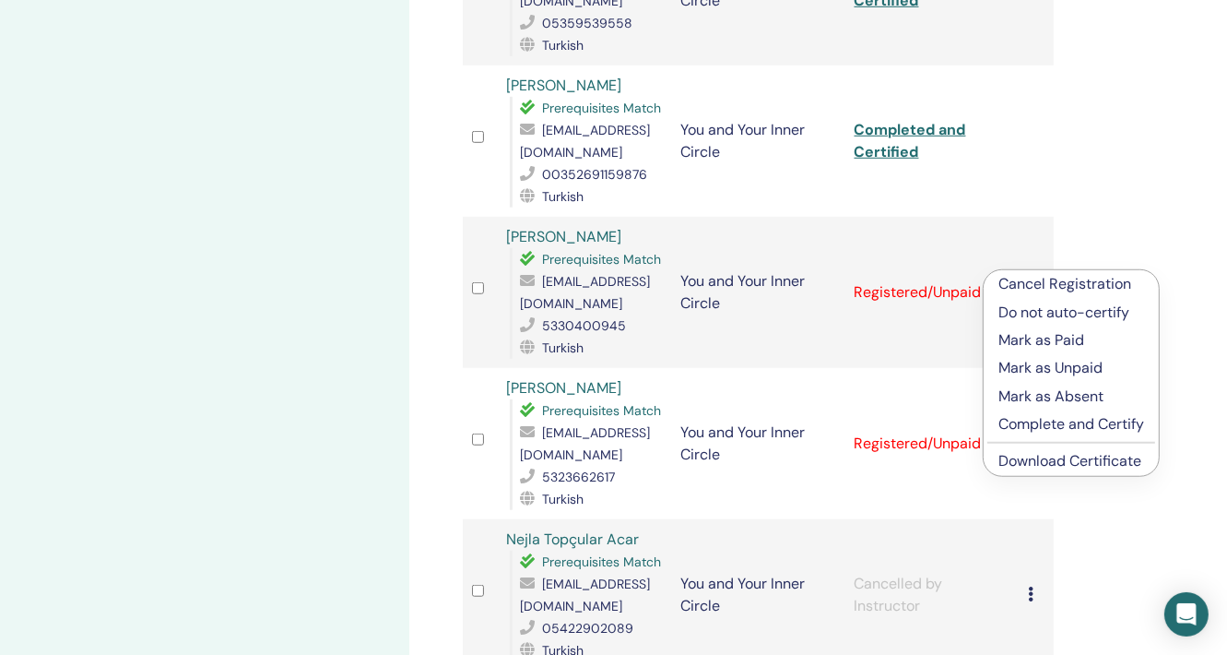
click at [1111, 425] on p "Complete and Certify" at bounding box center [1072, 424] width 146 height 22
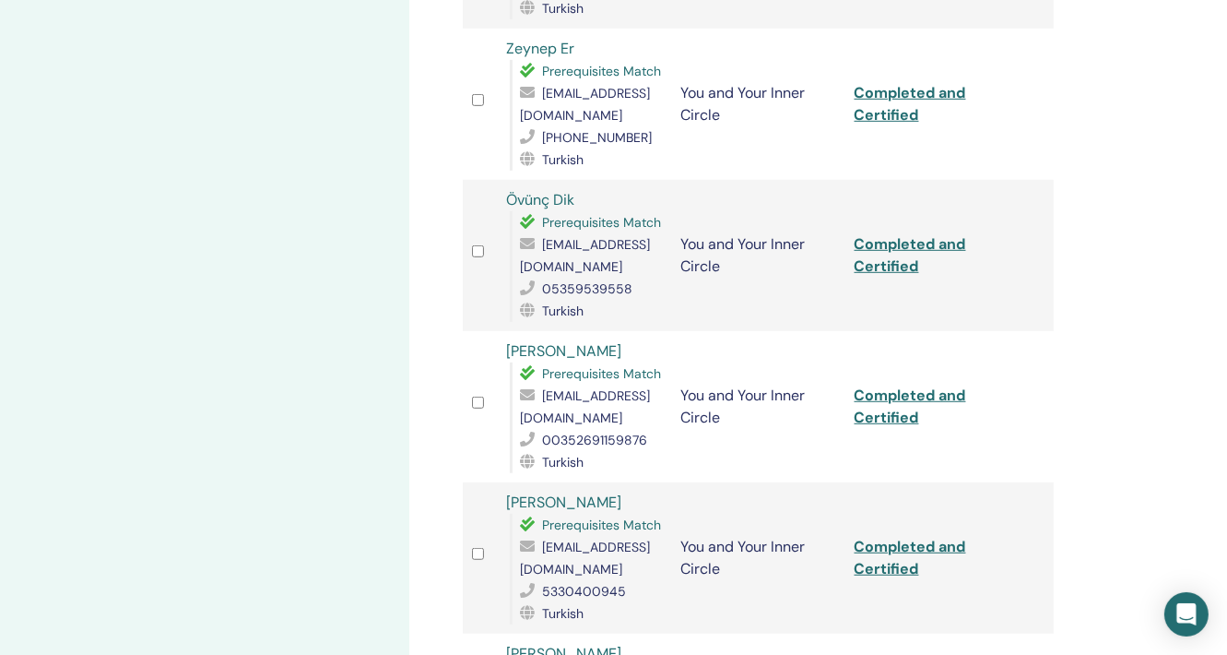
scroll to position [1106, 0]
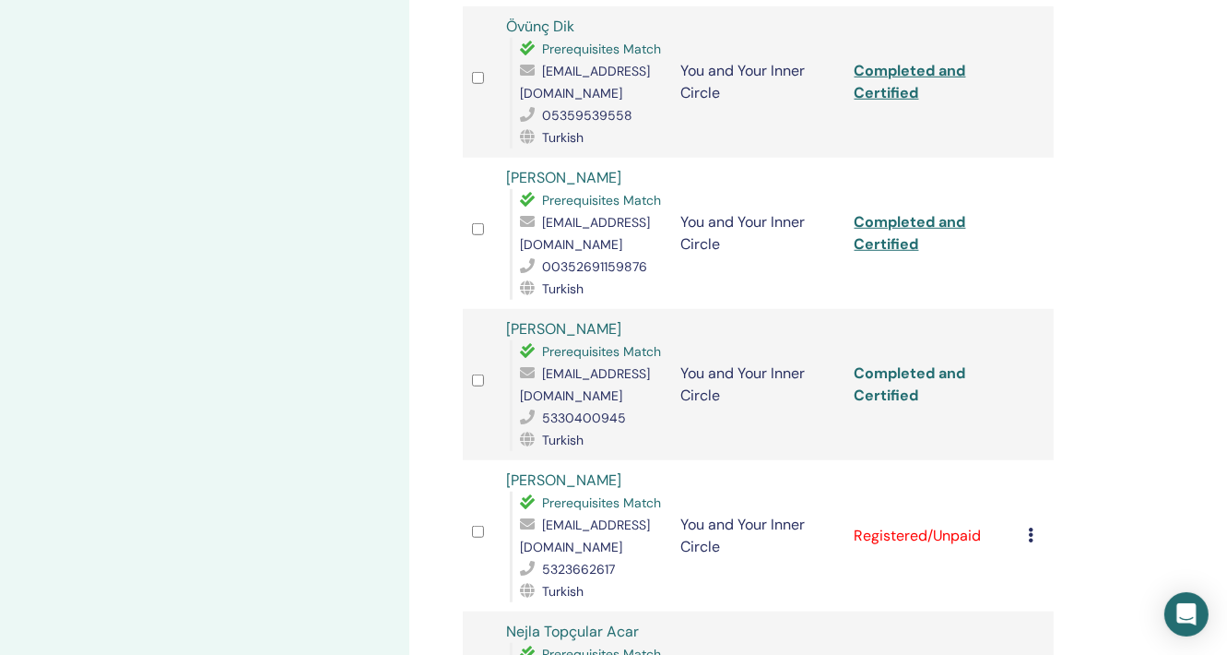
click at [907, 363] on link "Completed and Certified" at bounding box center [911, 383] width 112 height 41
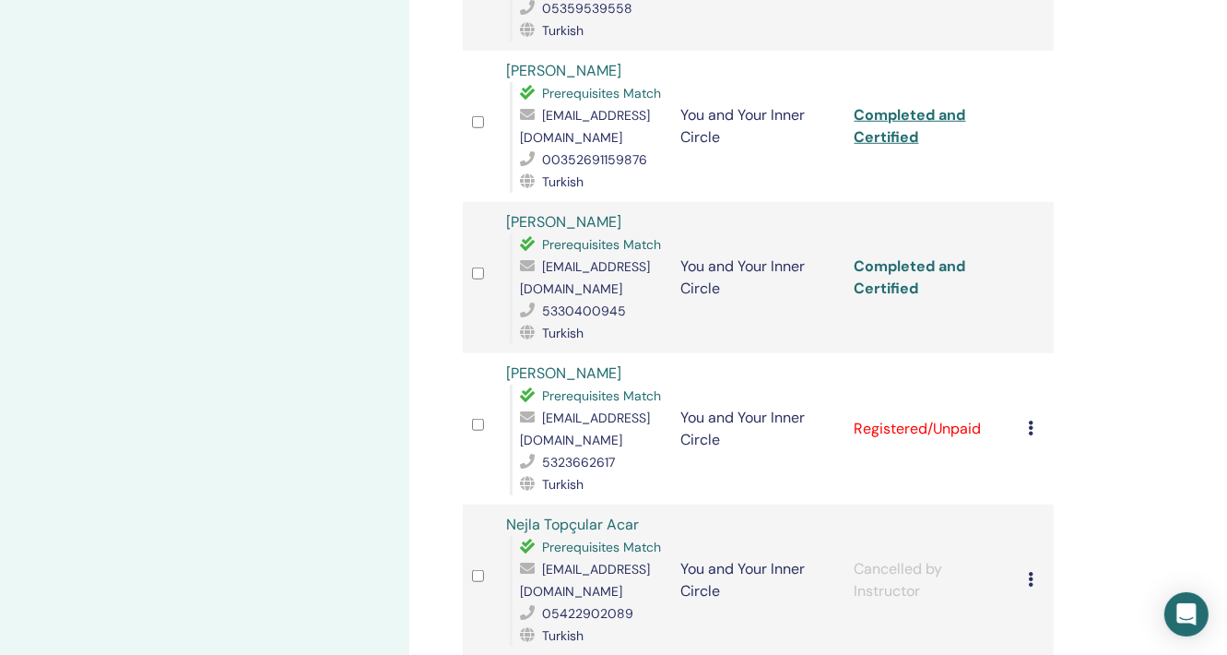
scroll to position [1291, 0]
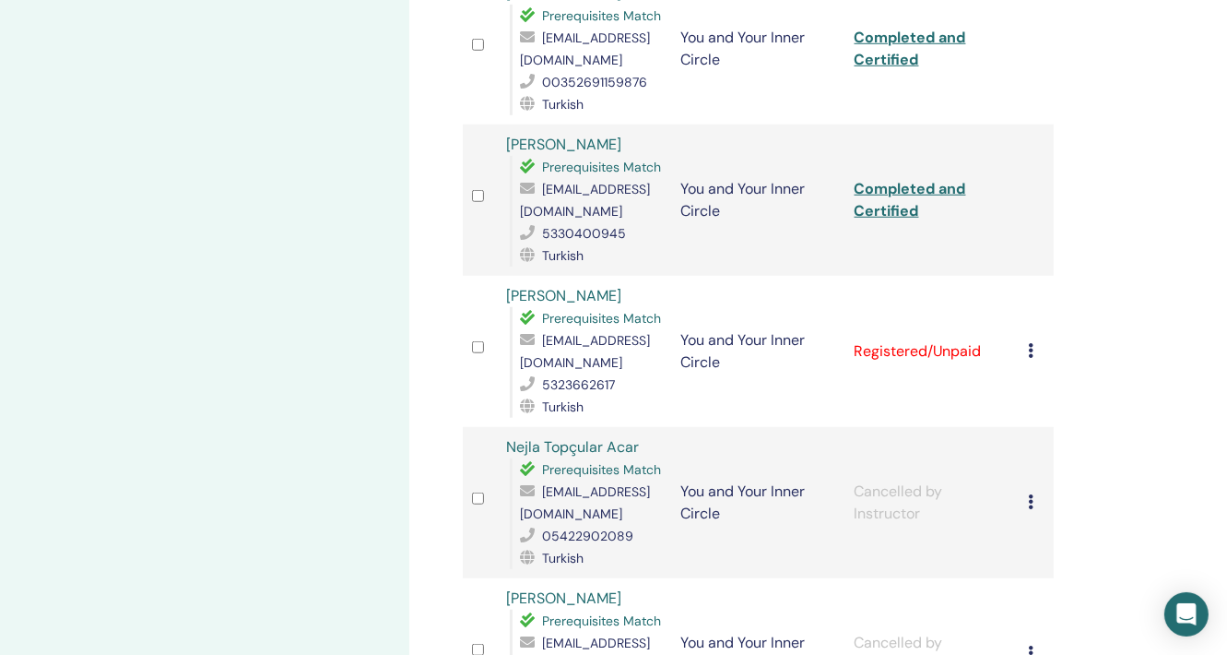
click at [1034, 340] on div "Cancel Registration Do not auto-certify Mark as Paid Mark as Unpaid Mark as Abs…" at bounding box center [1036, 351] width 17 height 22
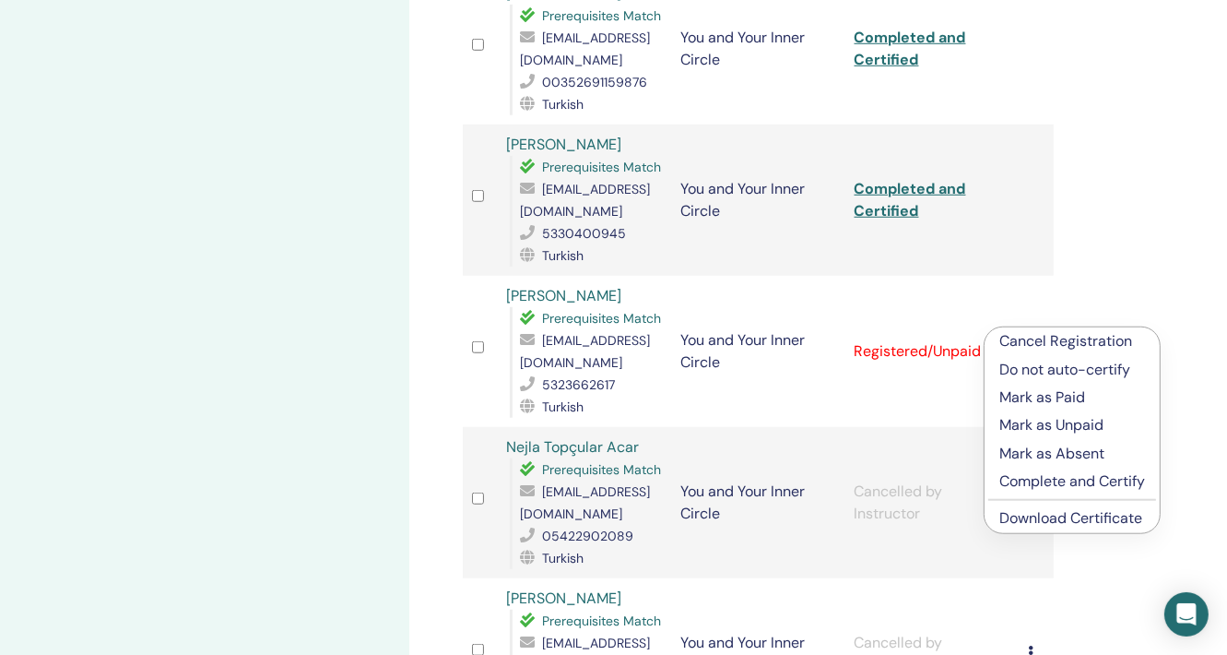
click at [1084, 482] on p "Complete and Certify" at bounding box center [1072, 481] width 146 height 22
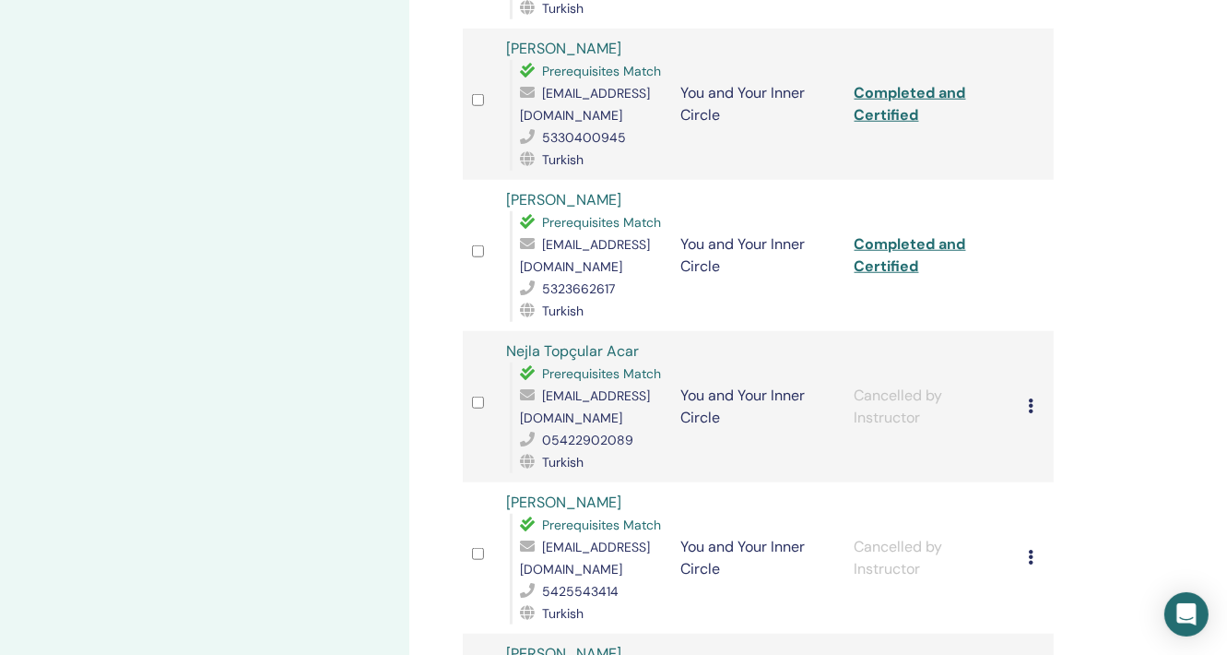
scroll to position [1361, 0]
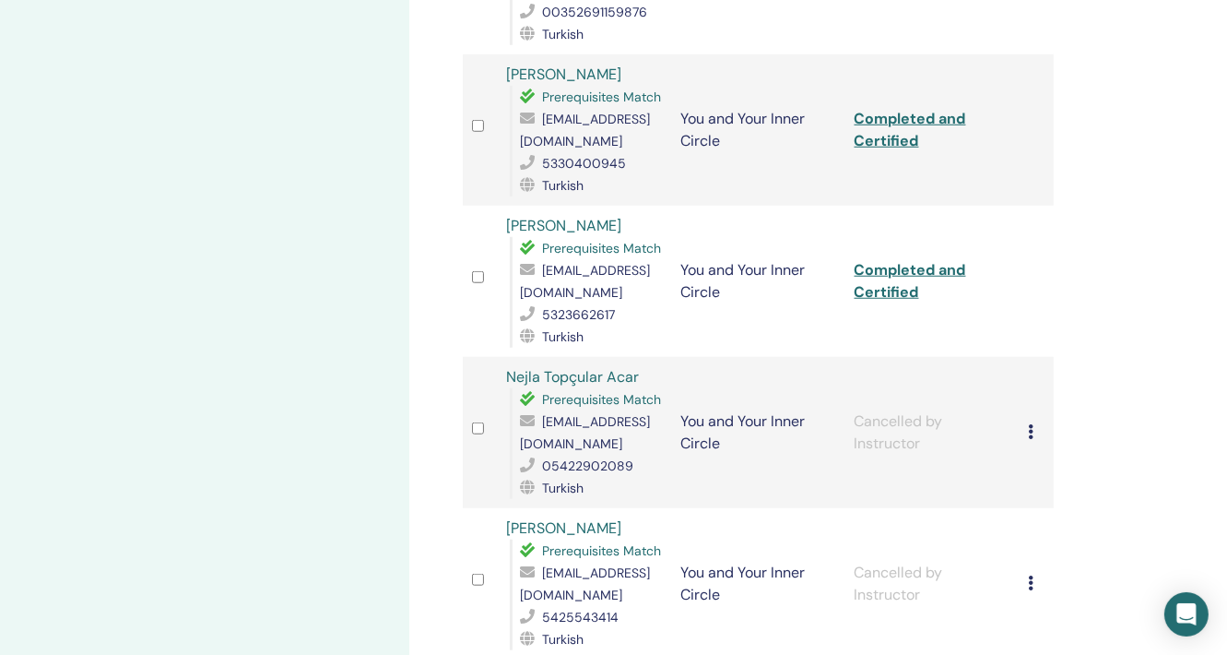
drag, startPoint x: 1173, startPoint y: 350, endPoint x: 1161, endPoint y: 361, distance: 16.3
click at [901, 260] on link "Completed and Certified" at bounding box center [911, 280] width 112 height 41
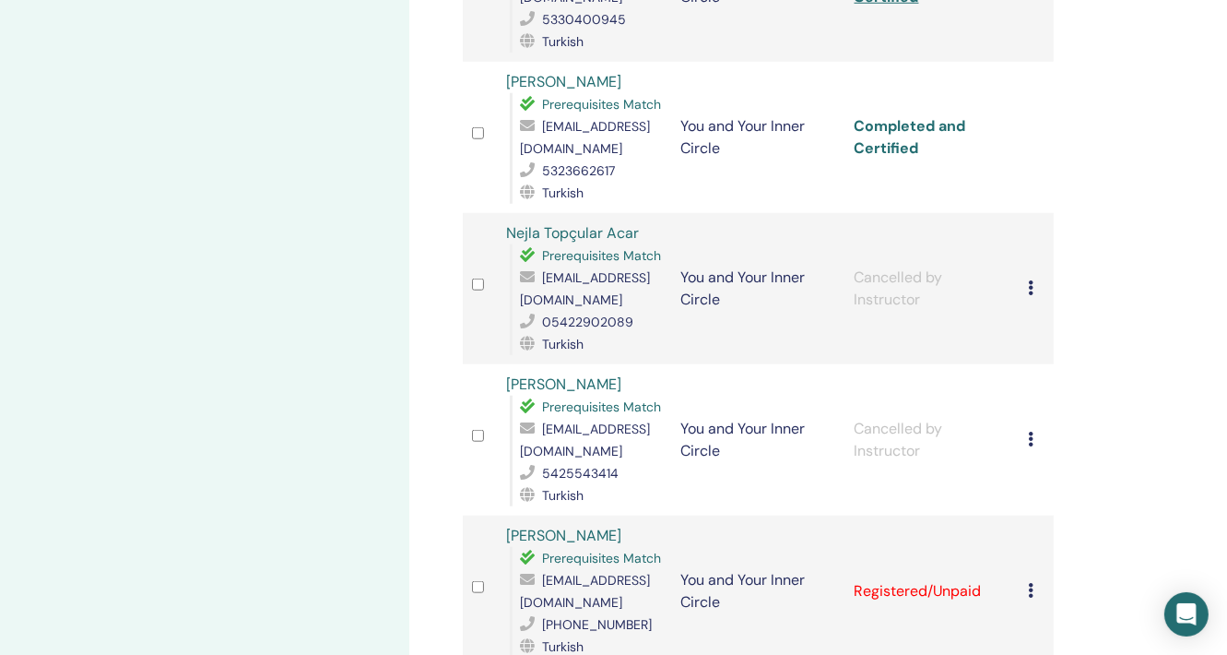
scroll to position [1730, 0]
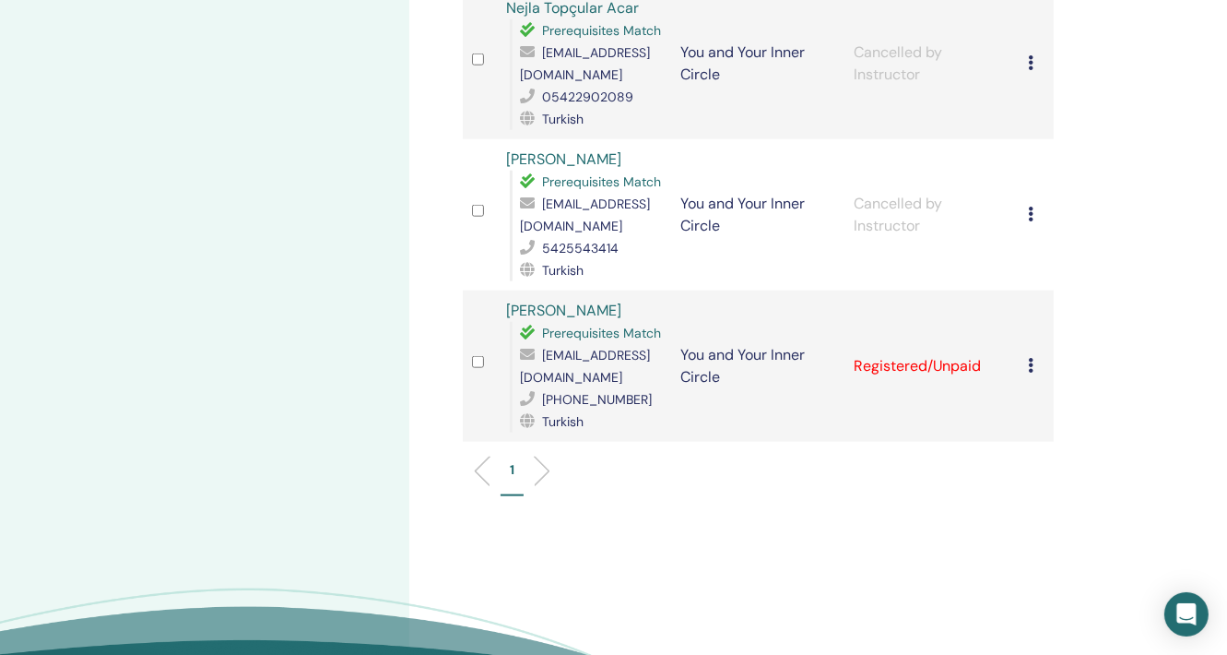
click at [1033, 358] on icon at bounding box center [1031, 365] width 6 height 15
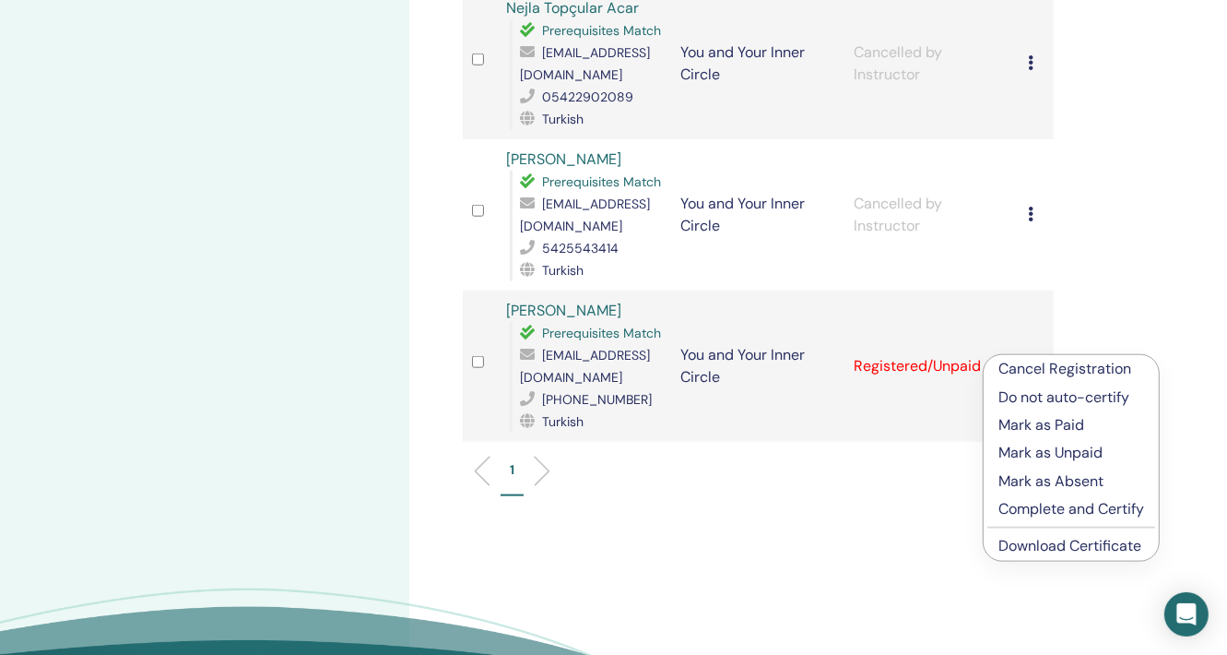
click at [1022, 508] on p "Complete and Certify" at bounding box center [1072, 509] width 146 height 22
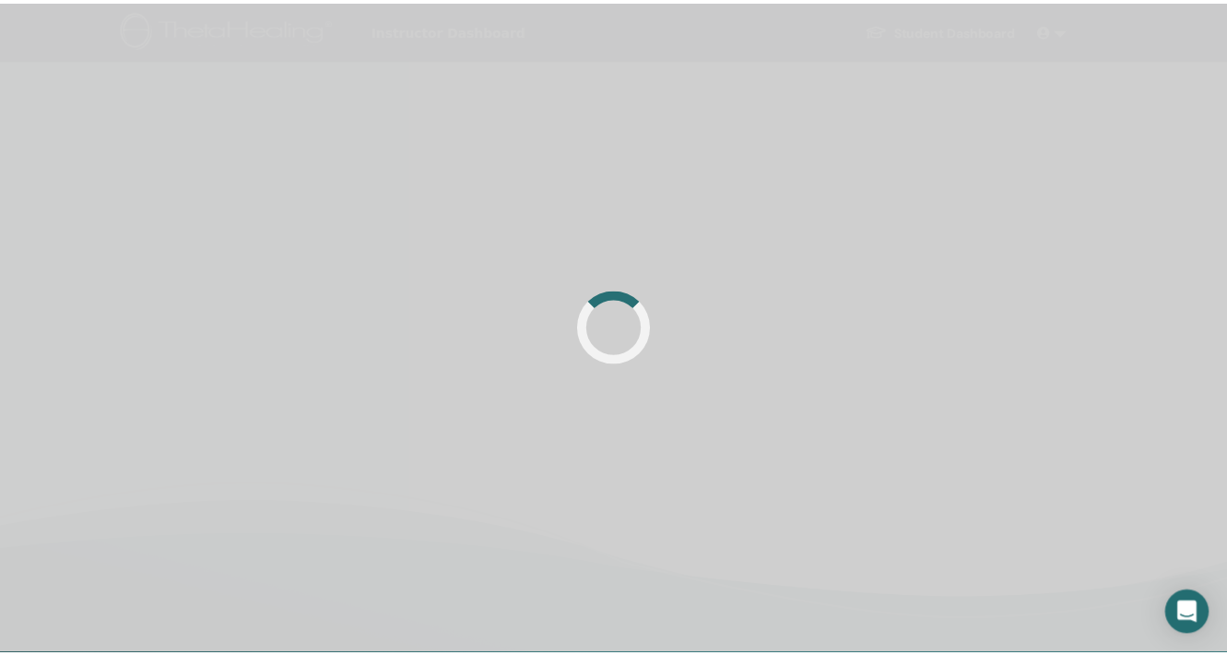
scroll to position [439, 0]
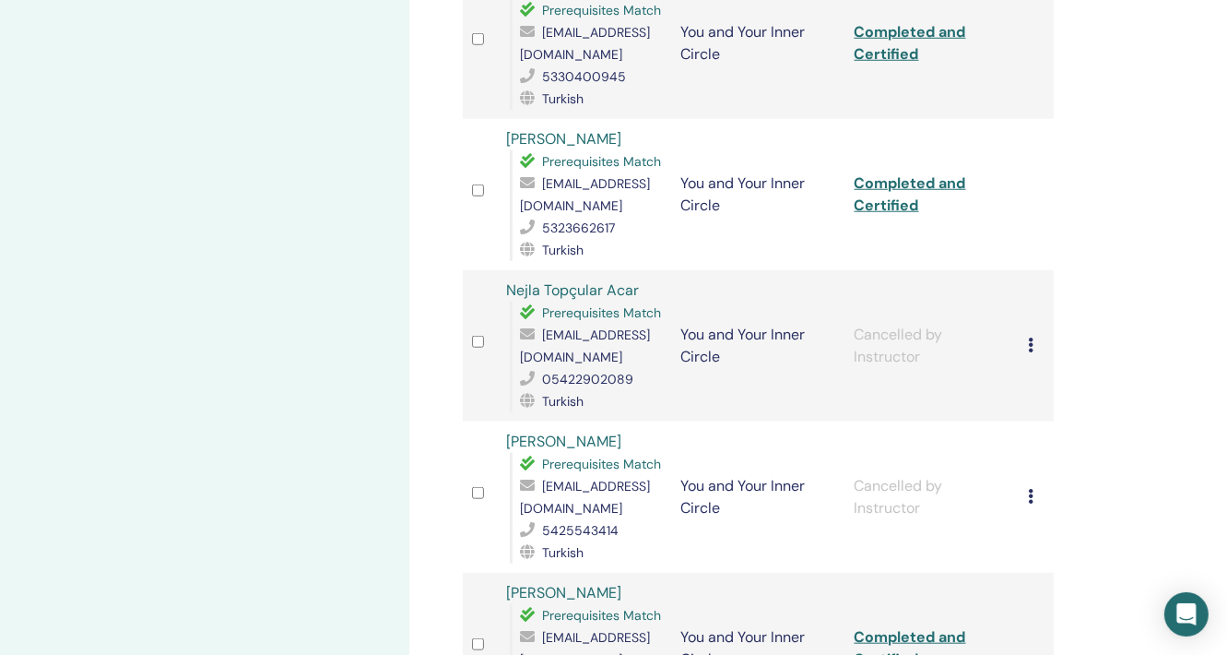
scroll to position [1361, 0]
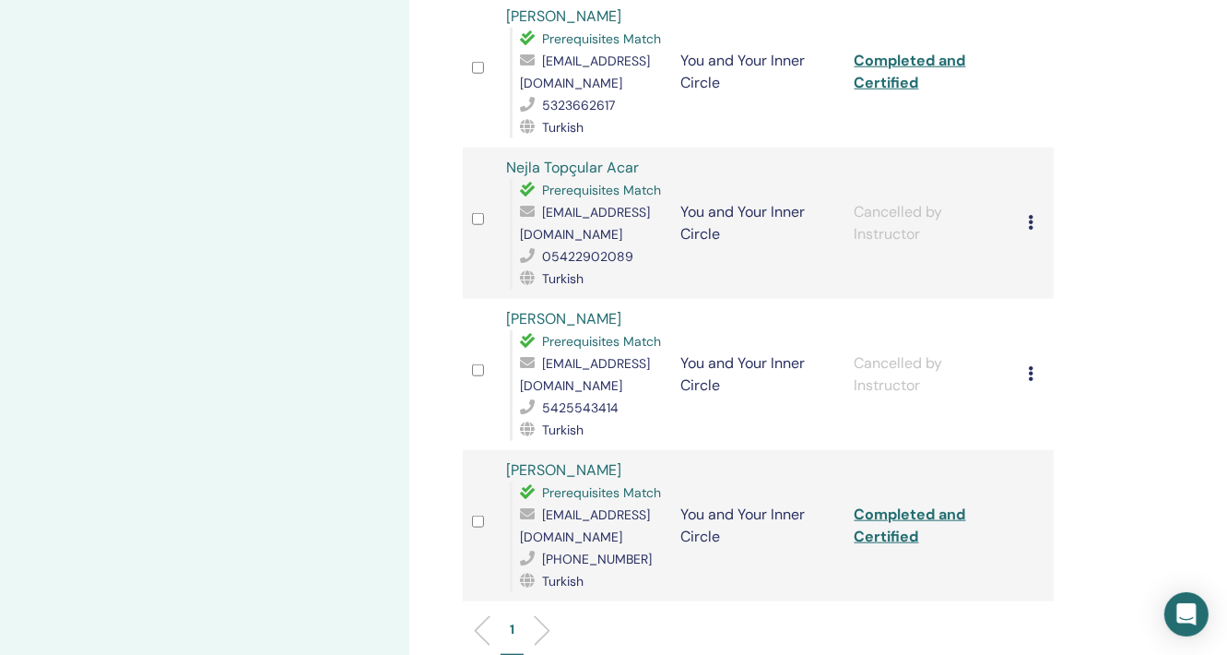
scroll to position [1637, 0]
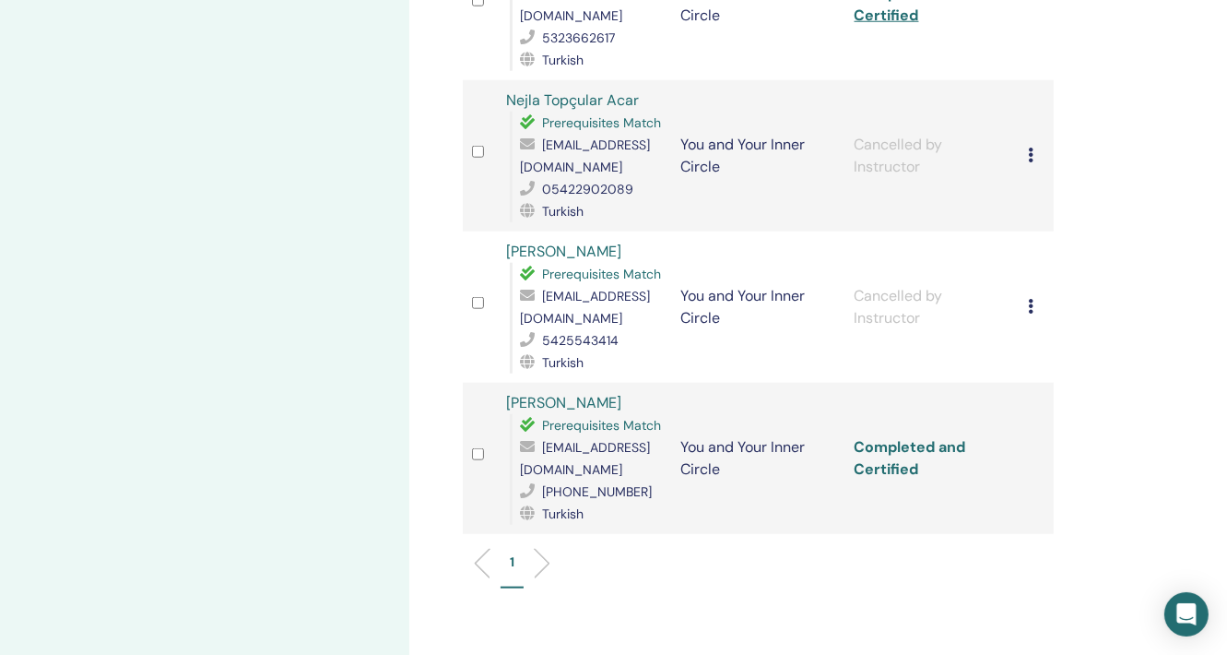
click at [904, 437] on link "Completed and Certified" at bounding box center [911, 457] width 112 height 41
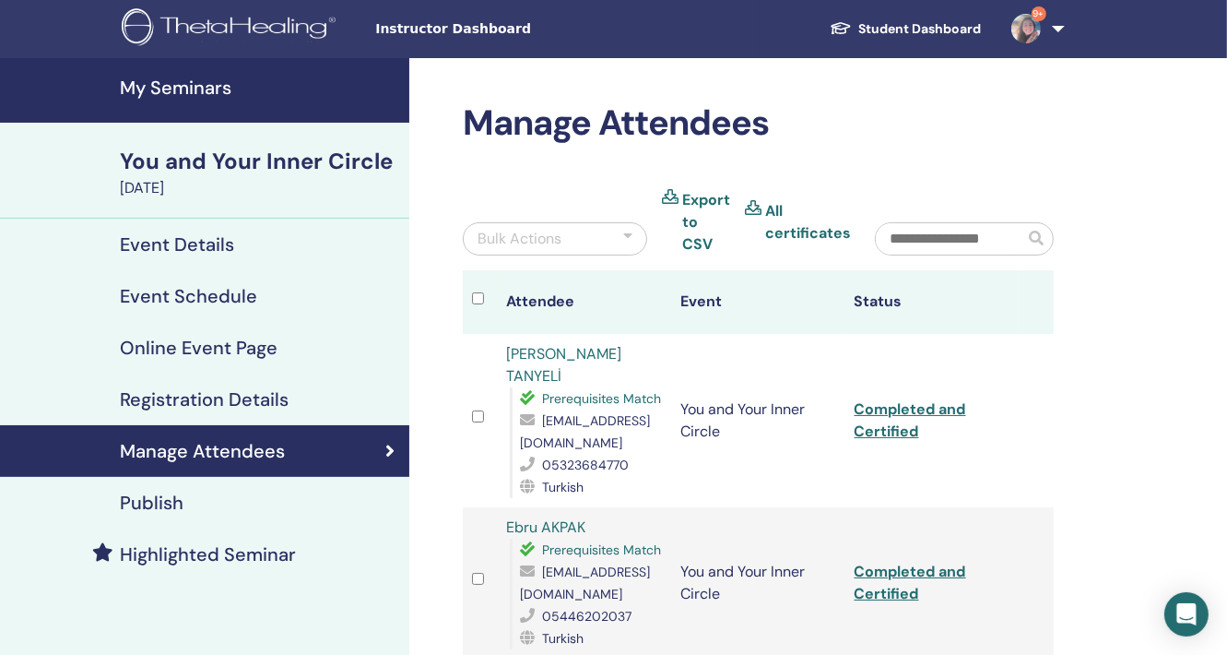
scroll to position [0, 0]
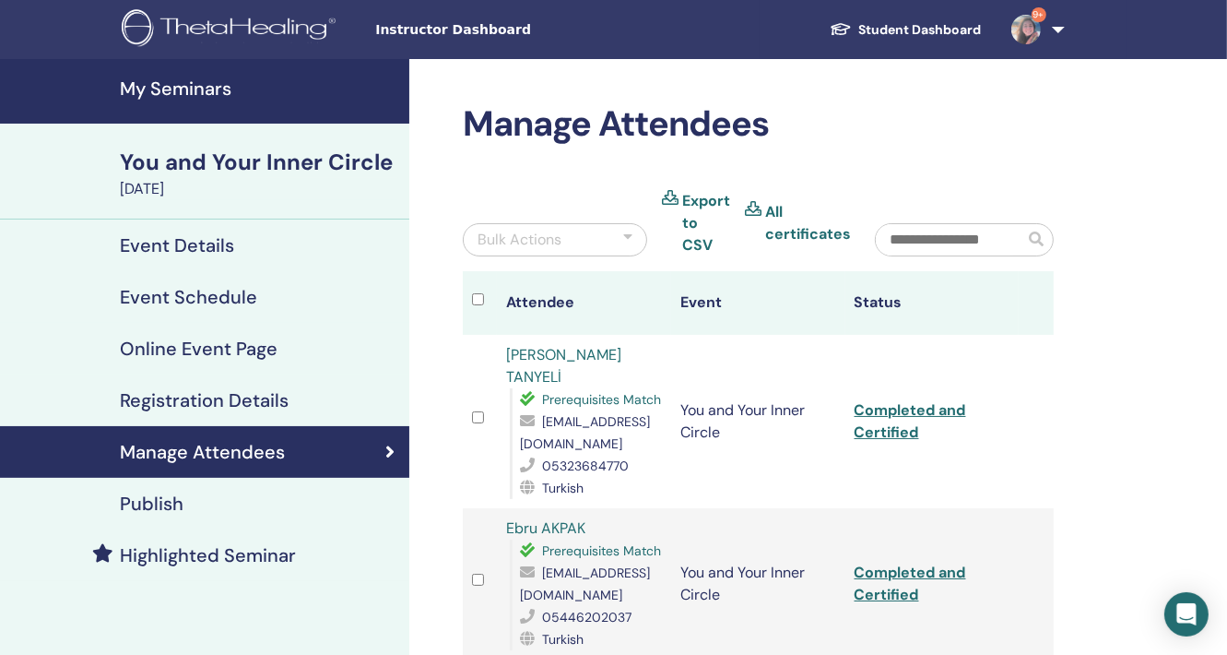
click at [182, 89] on h4 "My Seminars" at bounding box center [259, 88] width 278 height 22
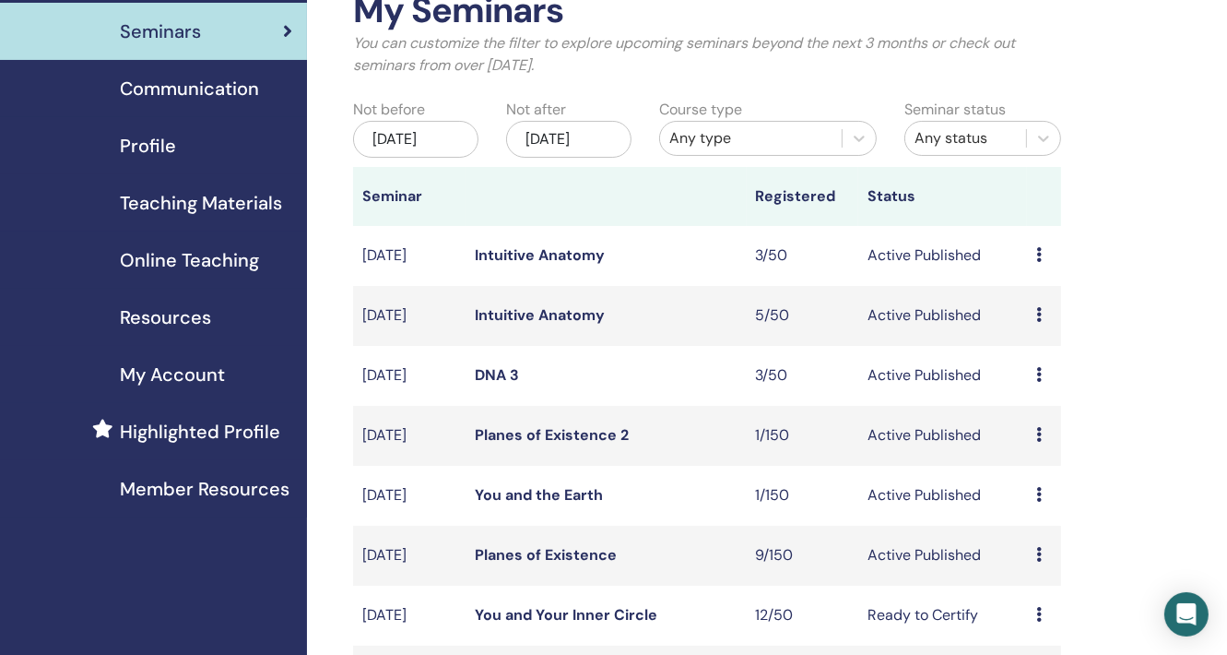
scroll to position [461, 0]
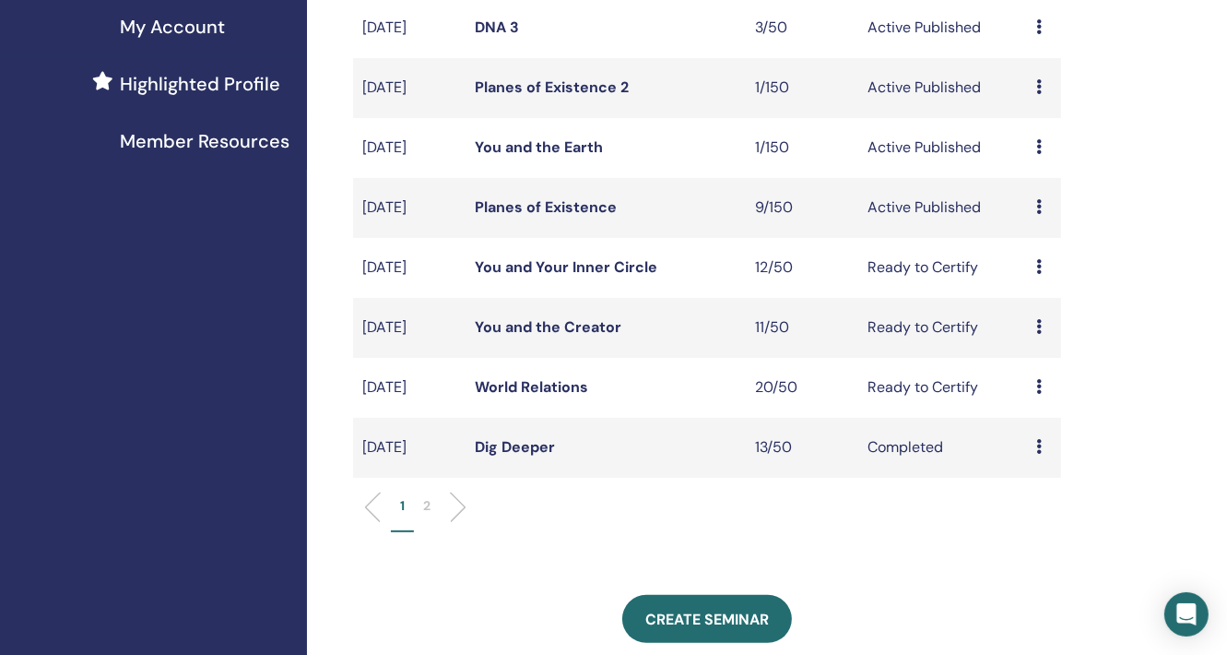
click at [580, 202] on link "Planes of Existence" at bounding box center [546, 206] width 142 height 19
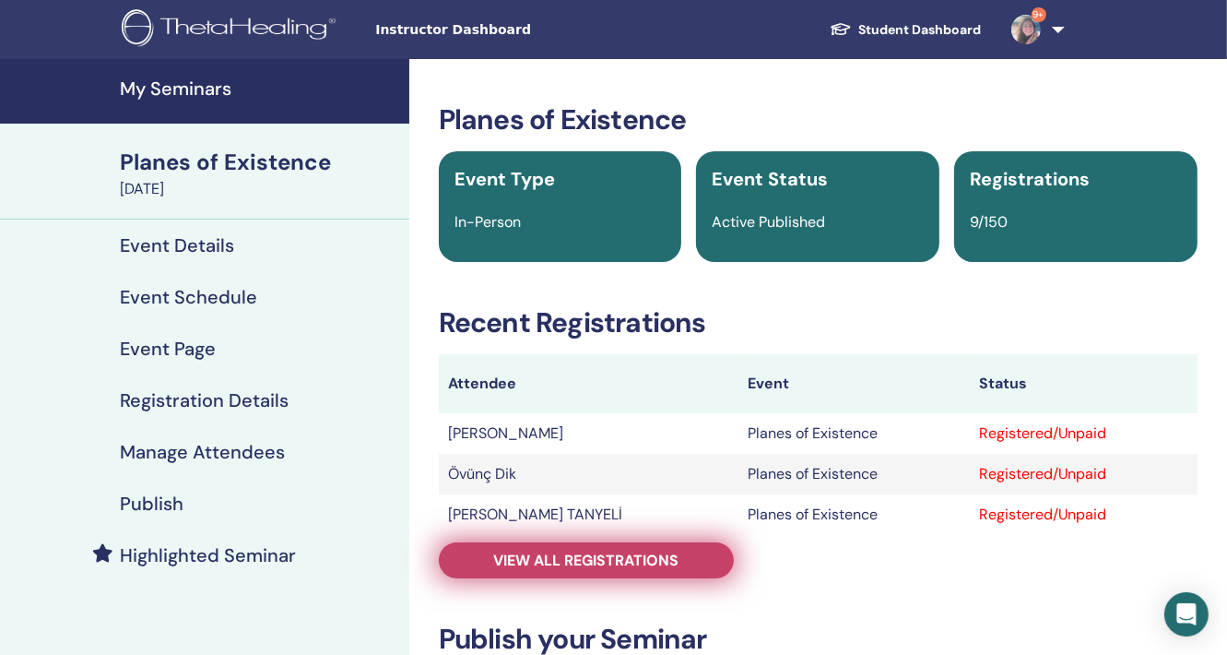
click at [602, 553] on span "View all registrations" at bounding box center [585, 559] width 185 height 19
